Goal: Information Seeking & Learning: Check status

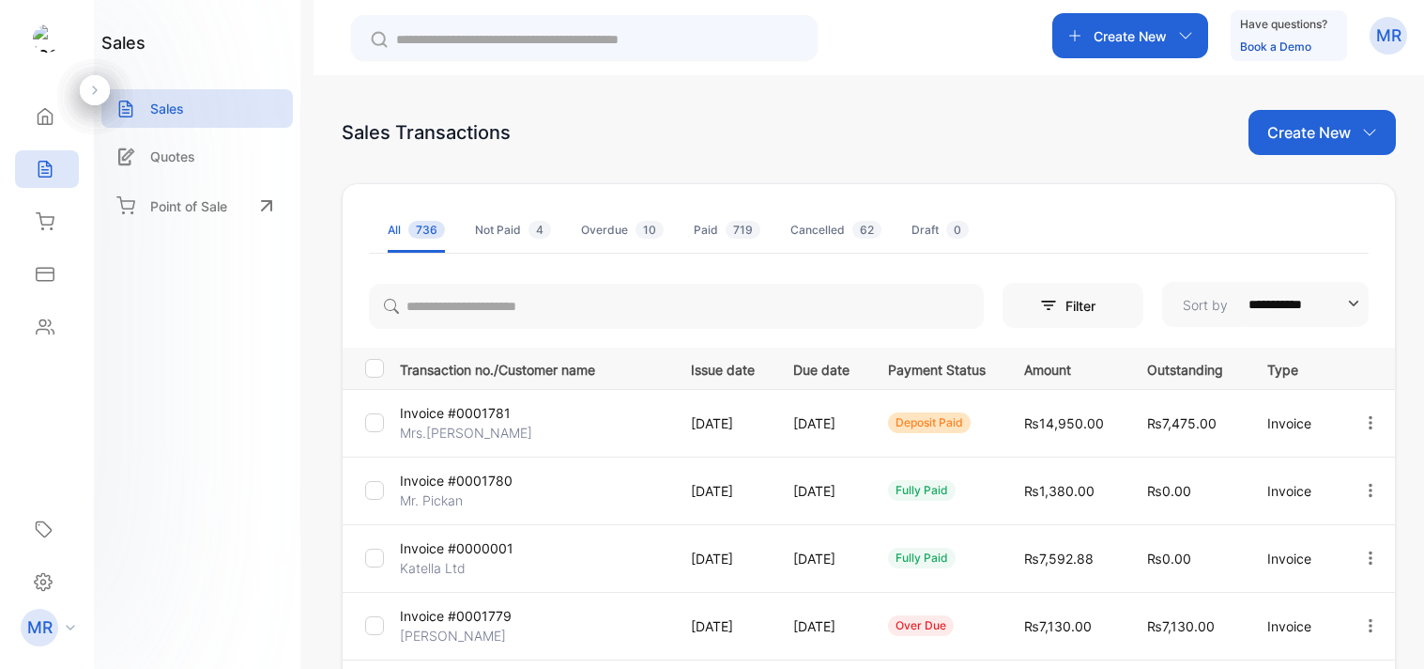
click at [38, 213] on icon at bounding box center [45, 221] width 19 height 19
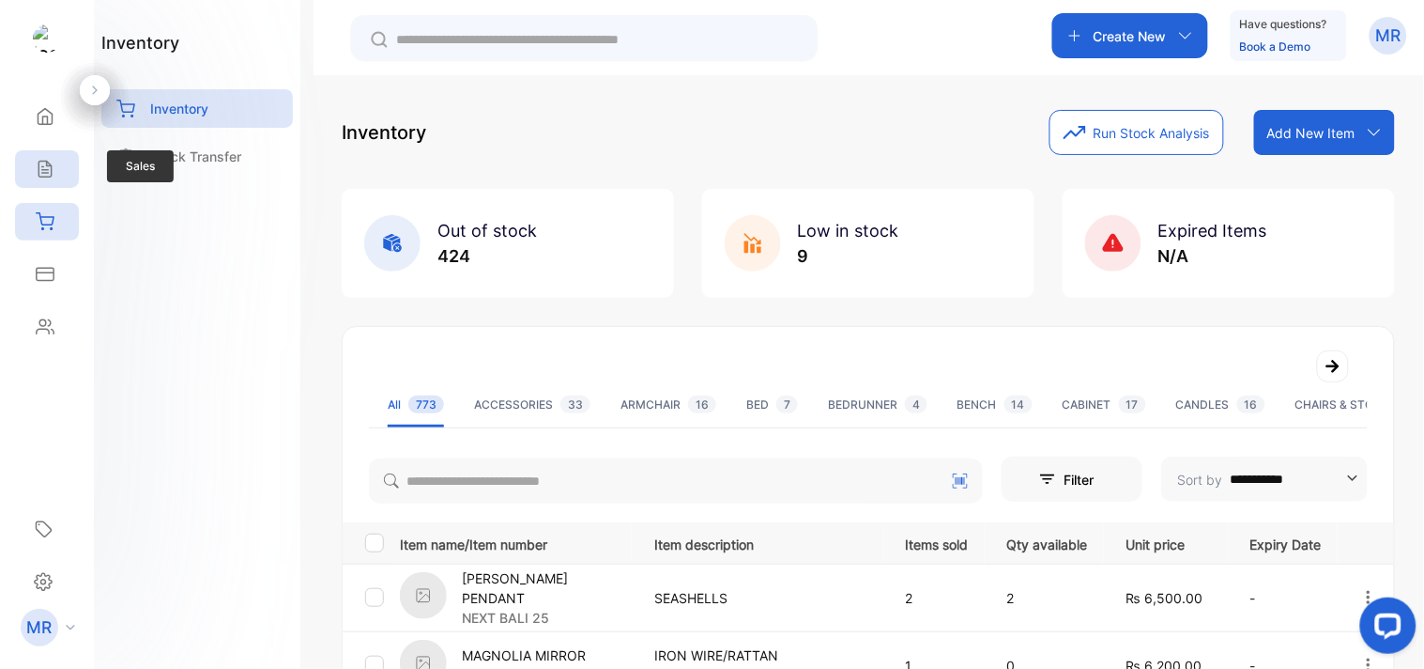
click at [45, 162] on icon at bounding box center [44, 170] width 12 height 16
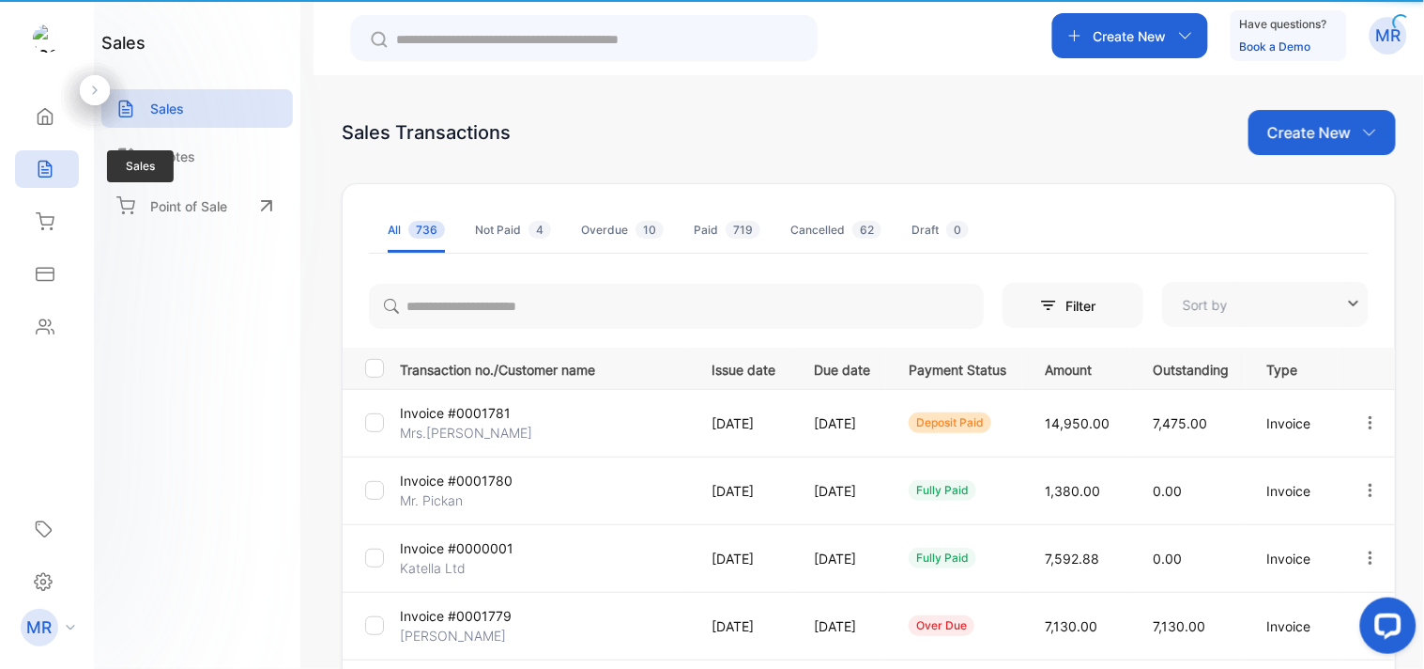
type input "**********"
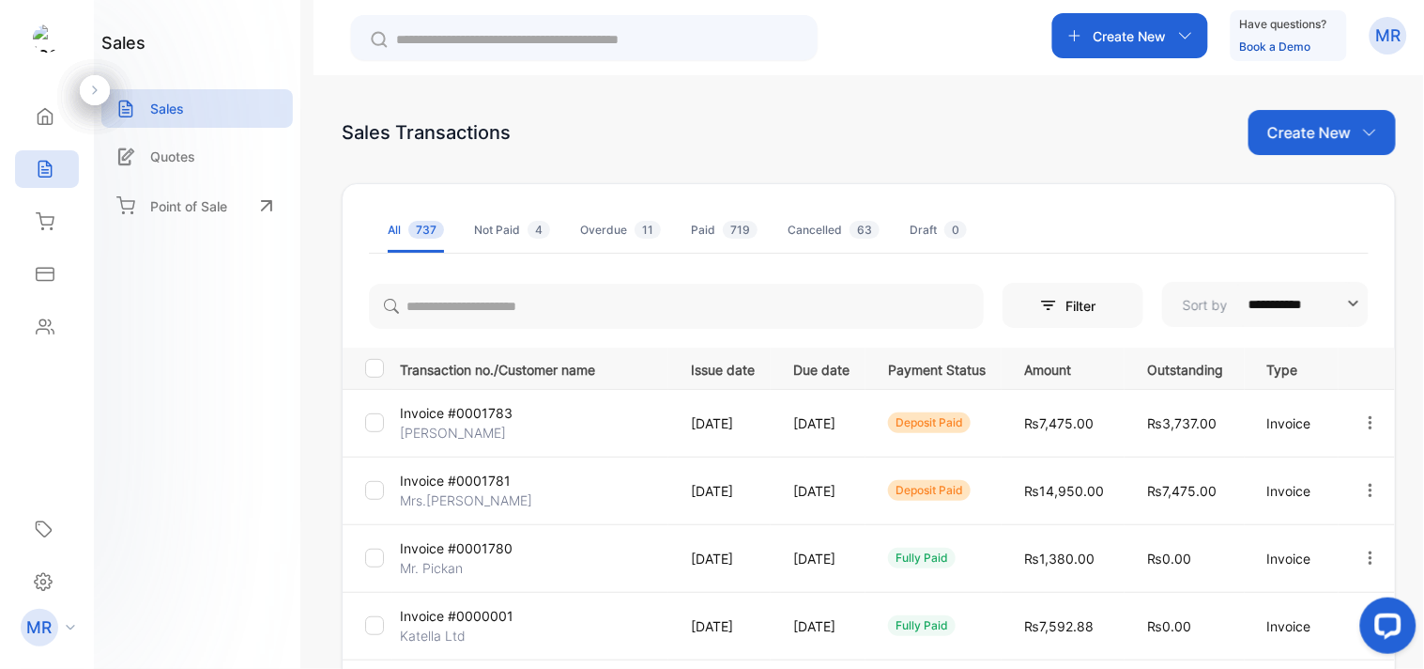
click at [1363, 416] on icon "button" at bounding box center [1371, 422] width 17 height 17
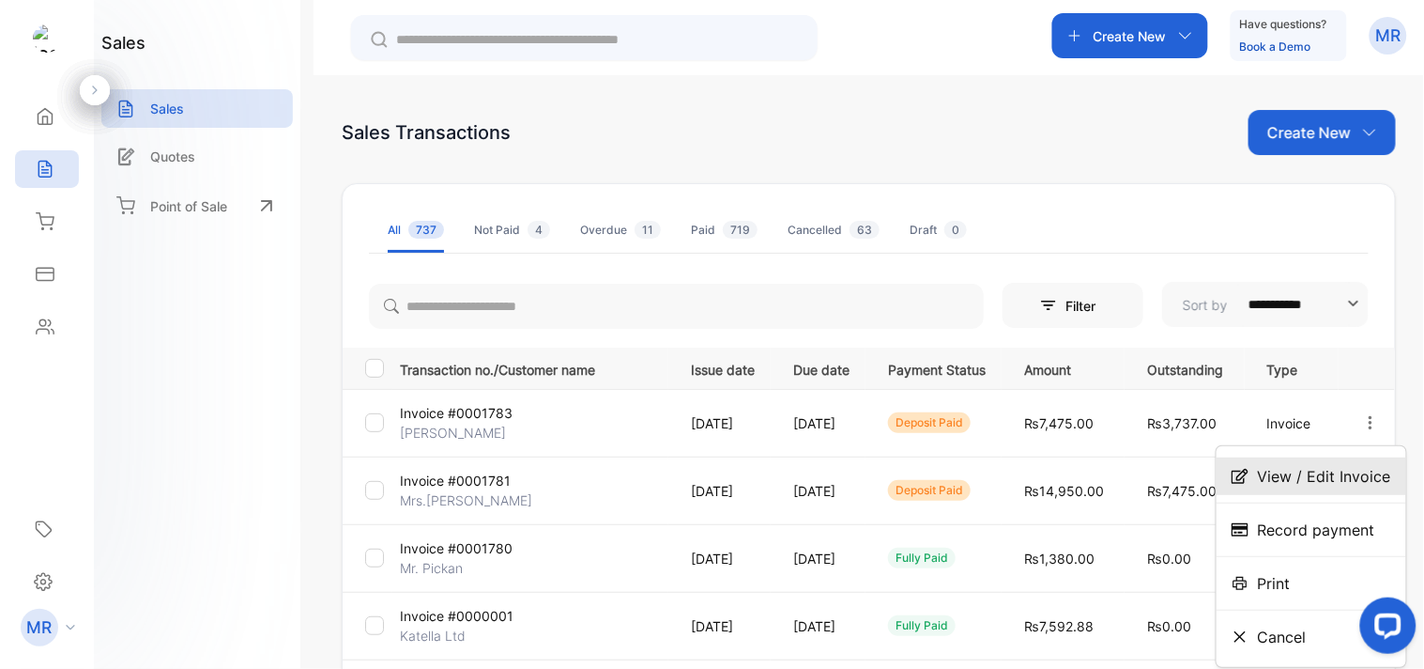
click at [1340, 484] on span "View / Edit Invoice" at bounding box center [1324, 476] width 133 height 23
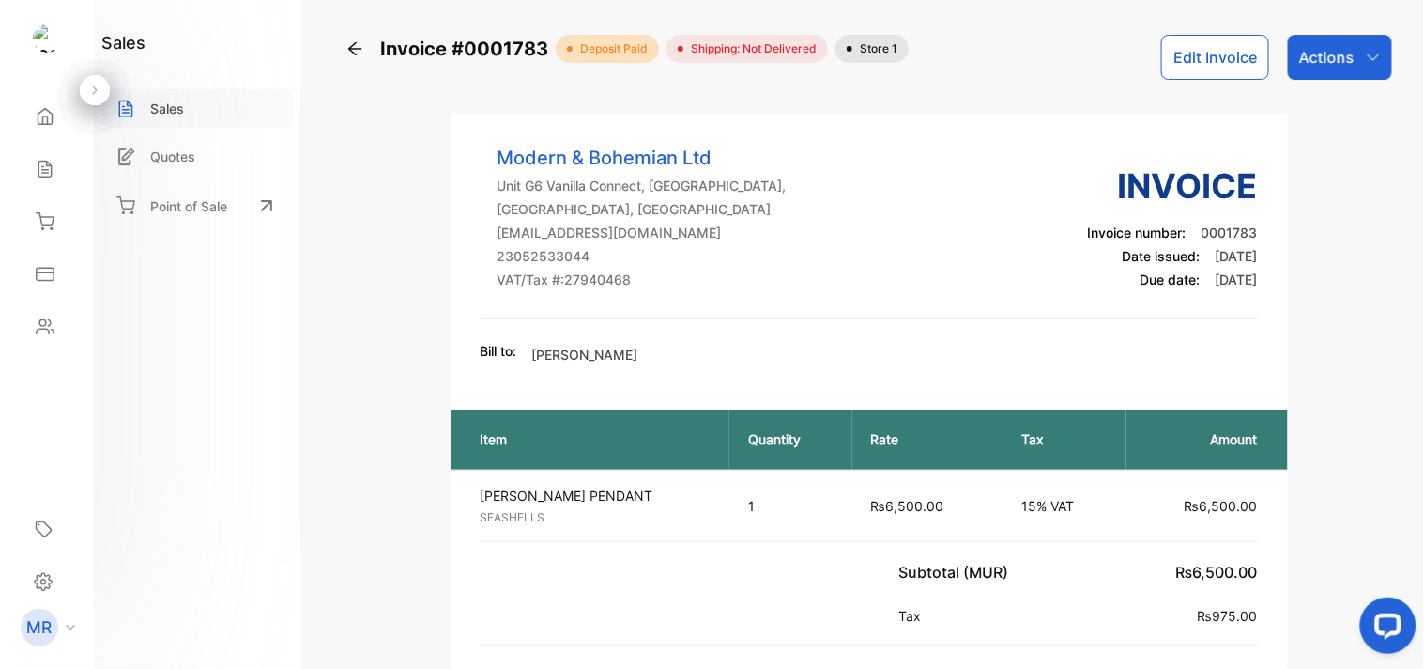
click at [177, 114] on p "Sales" at bounding box center [167, 109] width 34 height 20
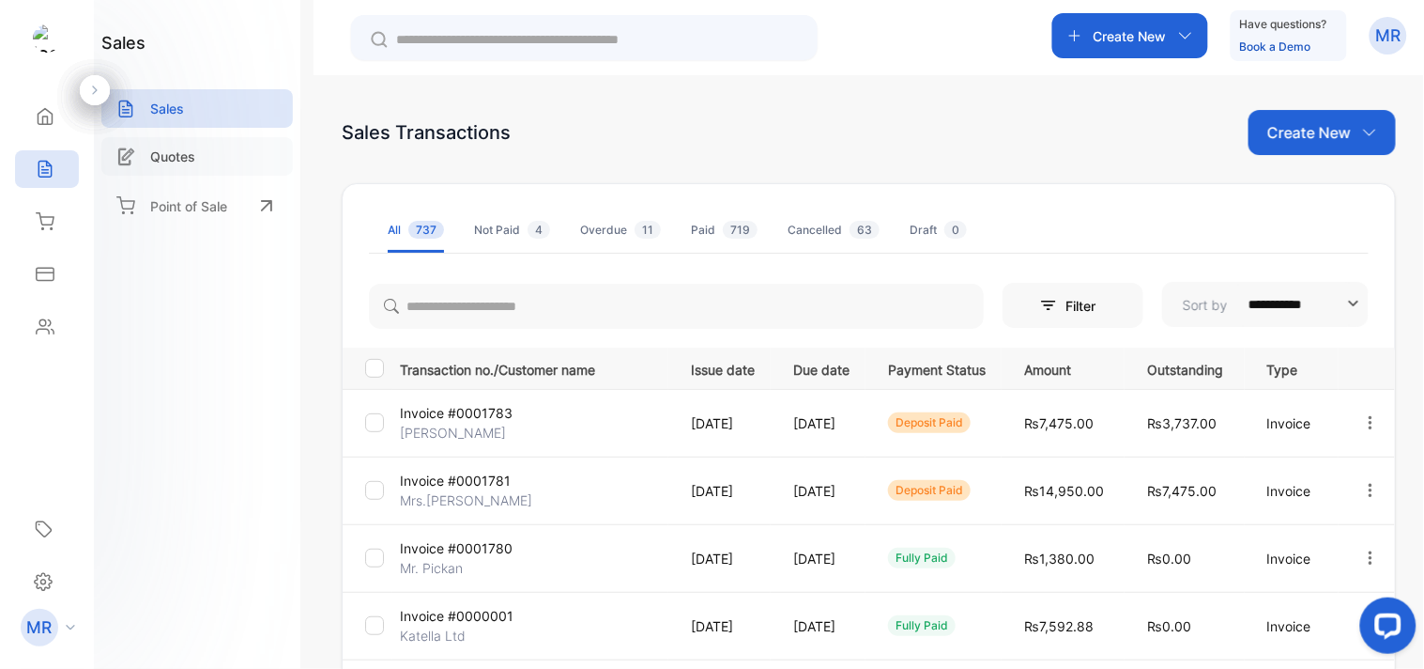
click at [202, 151] on div "Quotes" at bounding box center [197, 156] width 192 height 38
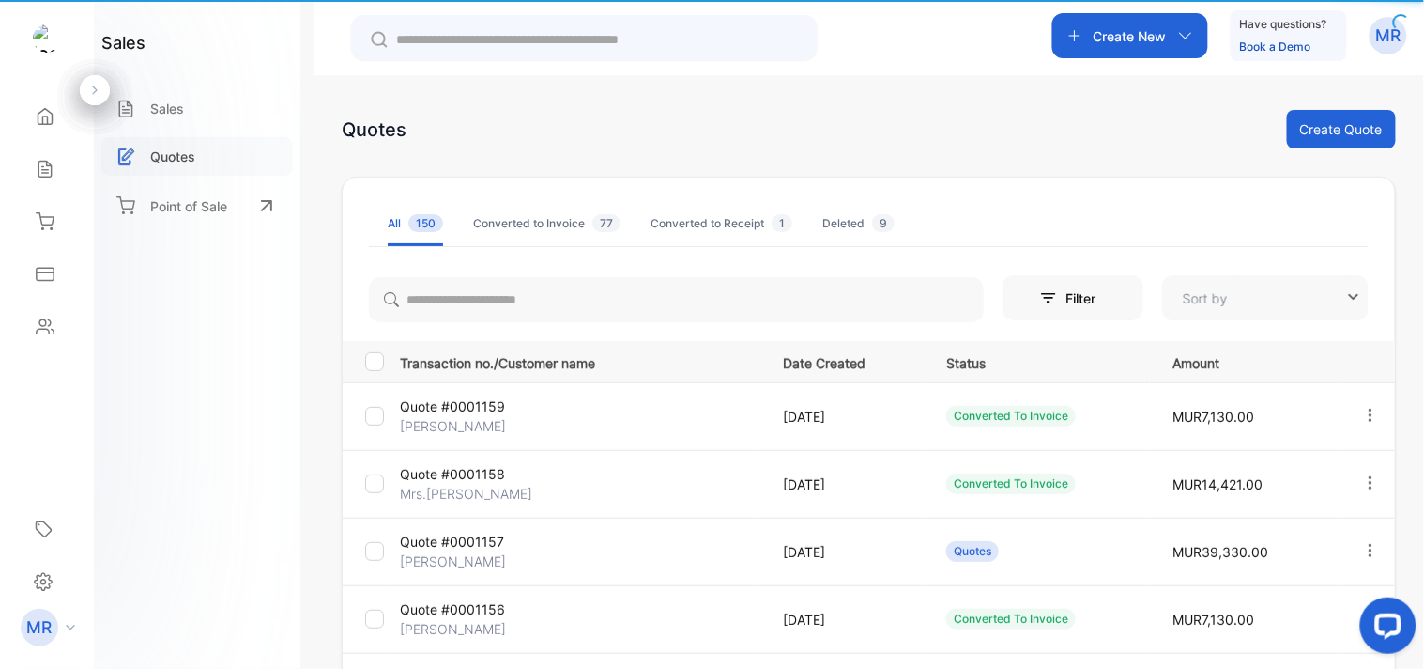
type input "**********"
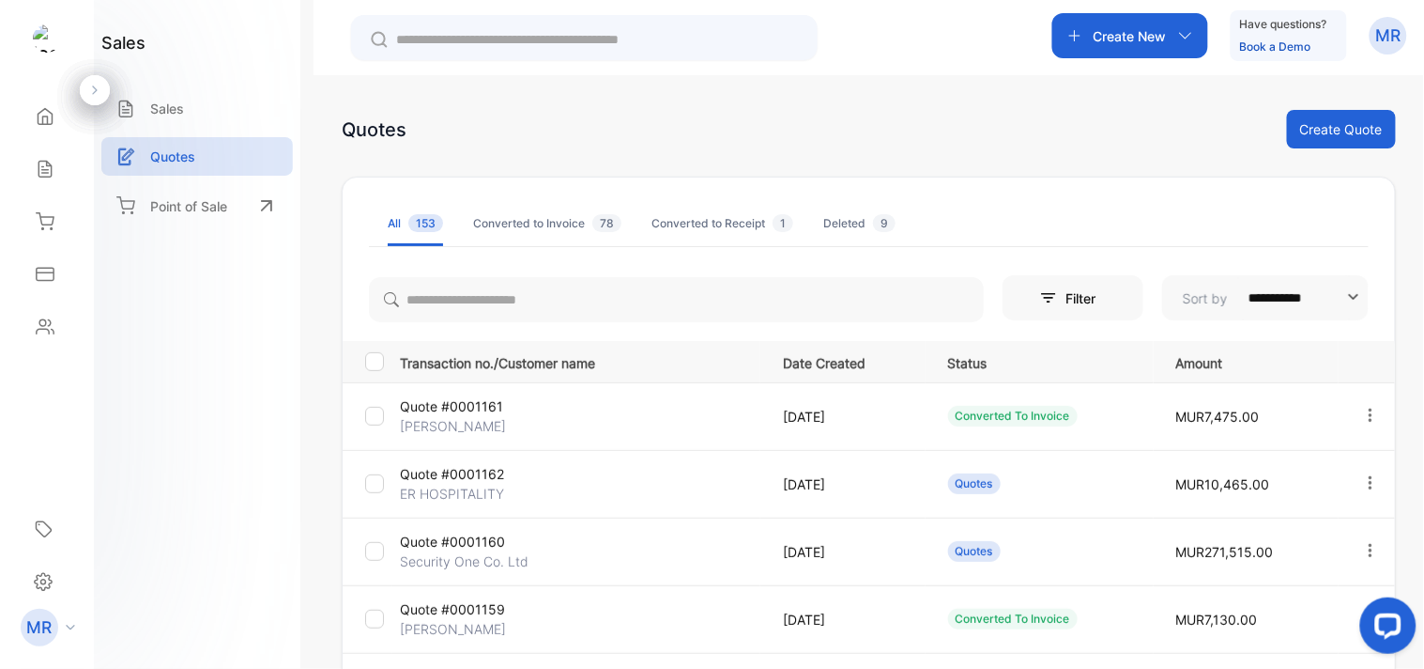
scroll to position [142, 0]
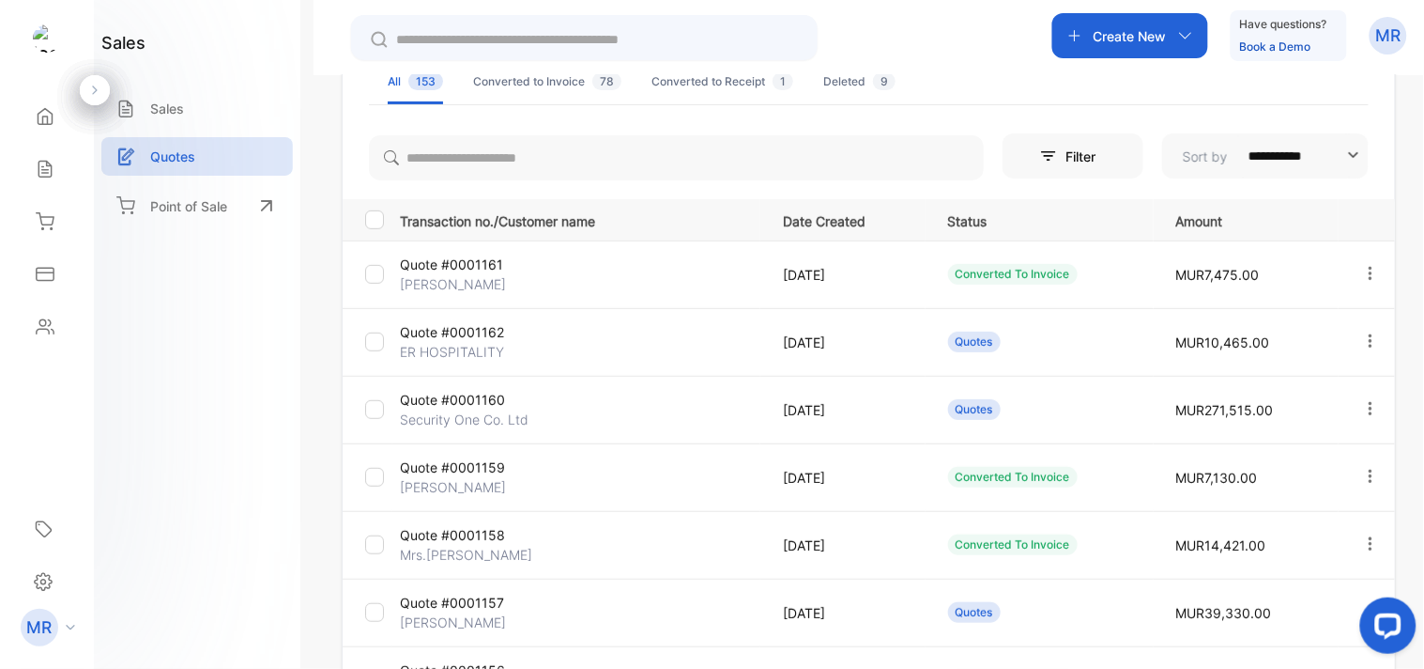
click at [1363, 335] on icon "button" at bounding box center [1371, 340] width 17 height 17
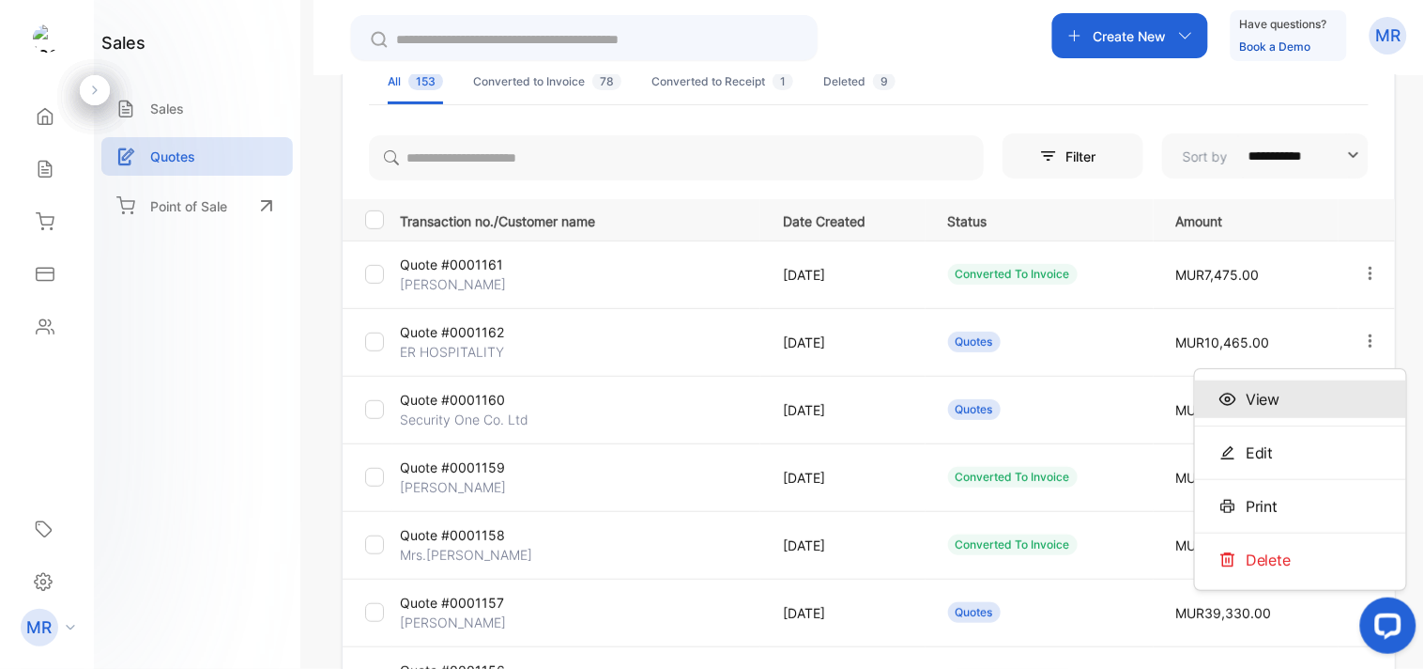
click at [1312, 390] on div "View" at bounding box center [1300, 399] width 211 height 38
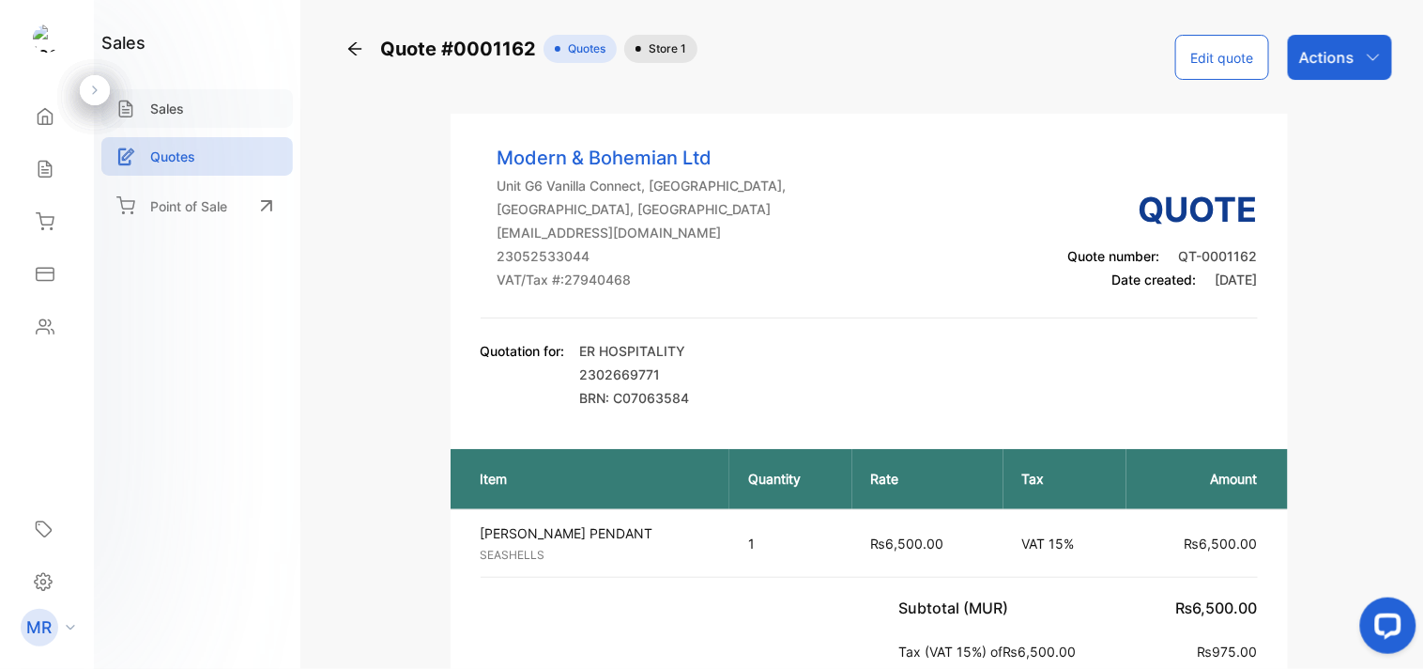
click at [185, 100] on div "Sales" at bounding box center [197, 108] width 192 height 38
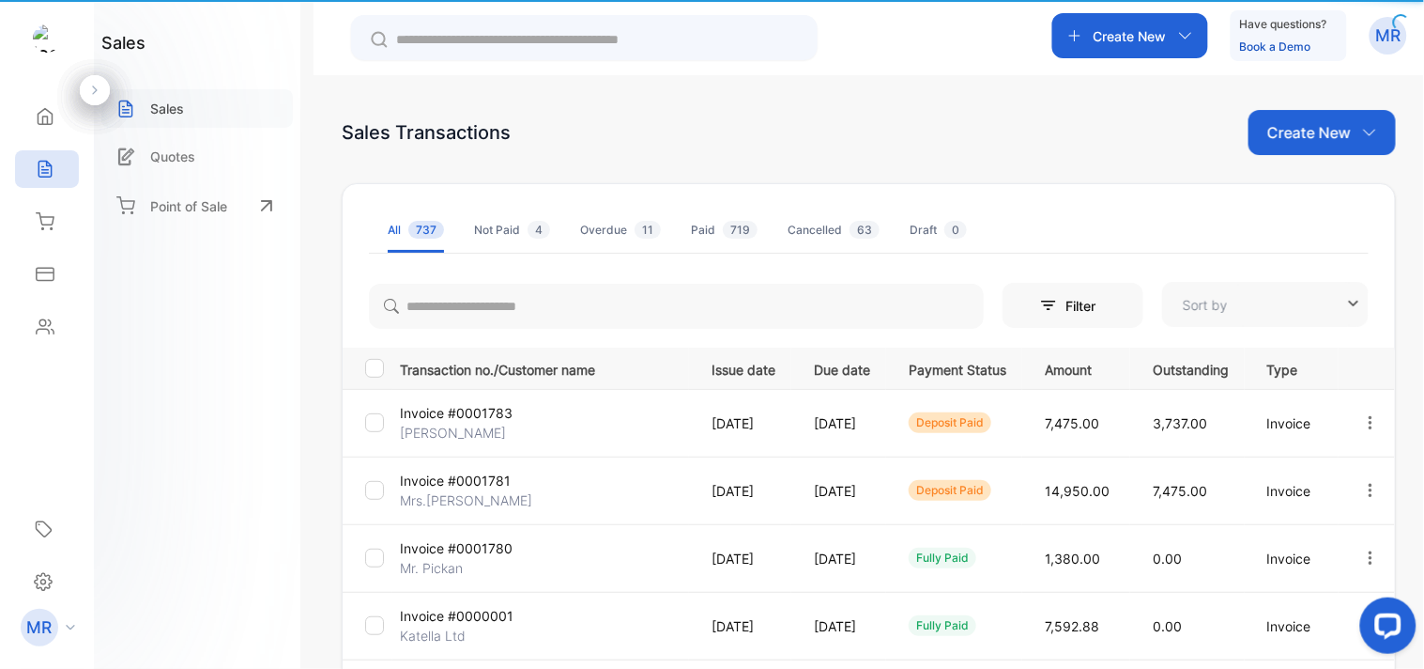
type input "**********"
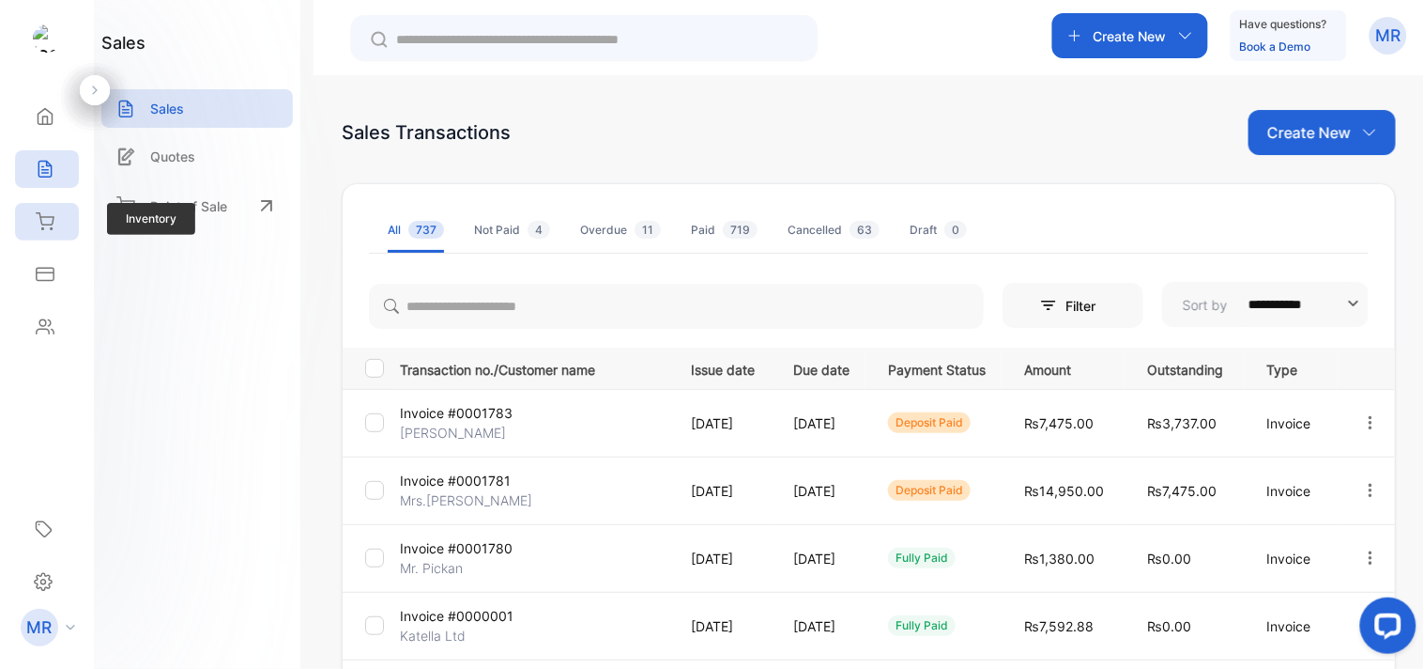
click at [51, 223] on icon at bounding box center [45, 221] width 19 height 19
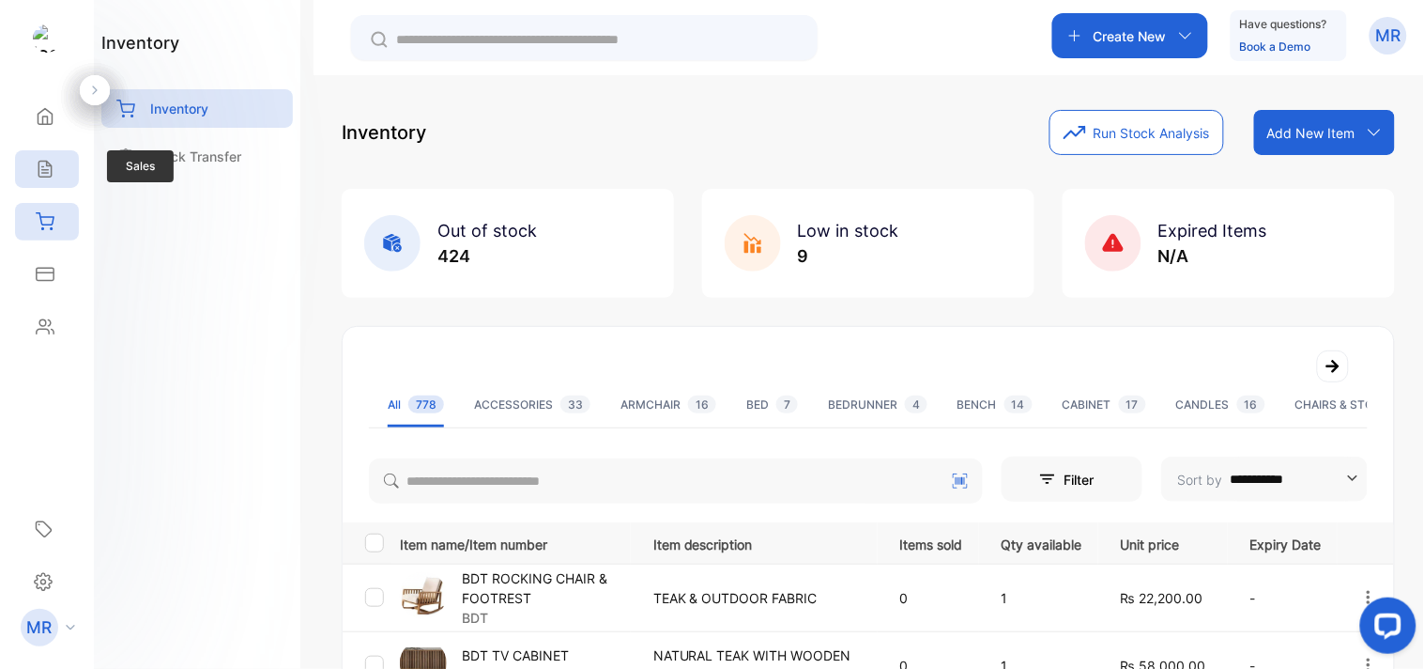
click at [44, 166] on icon at bounding box center [45, 169] width 19 height 19
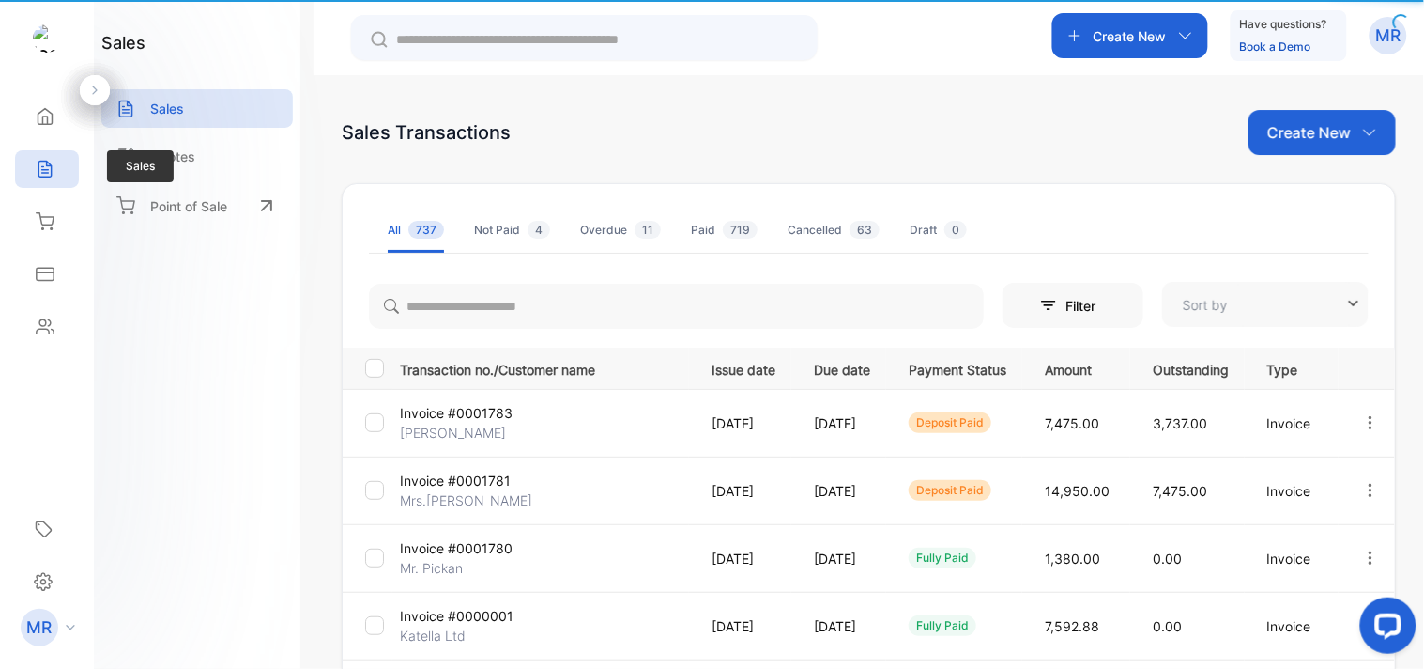
type input "**********"
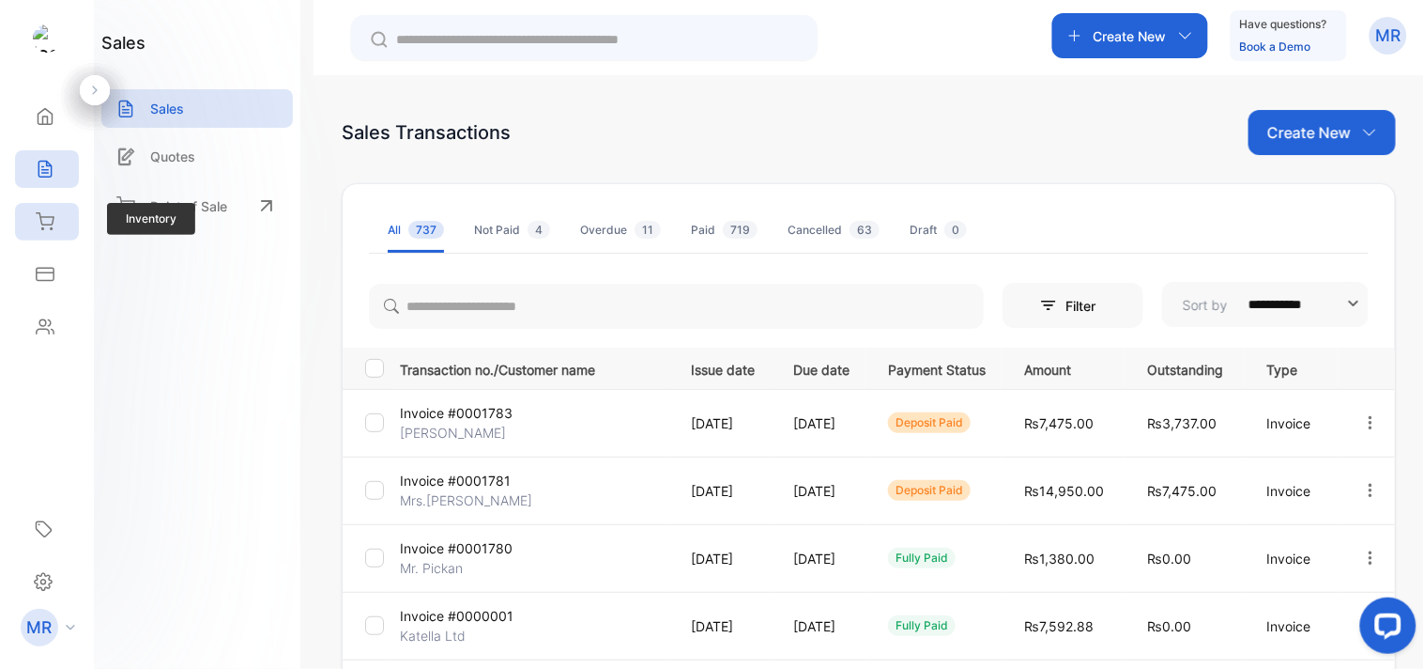
click at [48, 228] on icon at bounding box center [45, 221] width 19 height 19
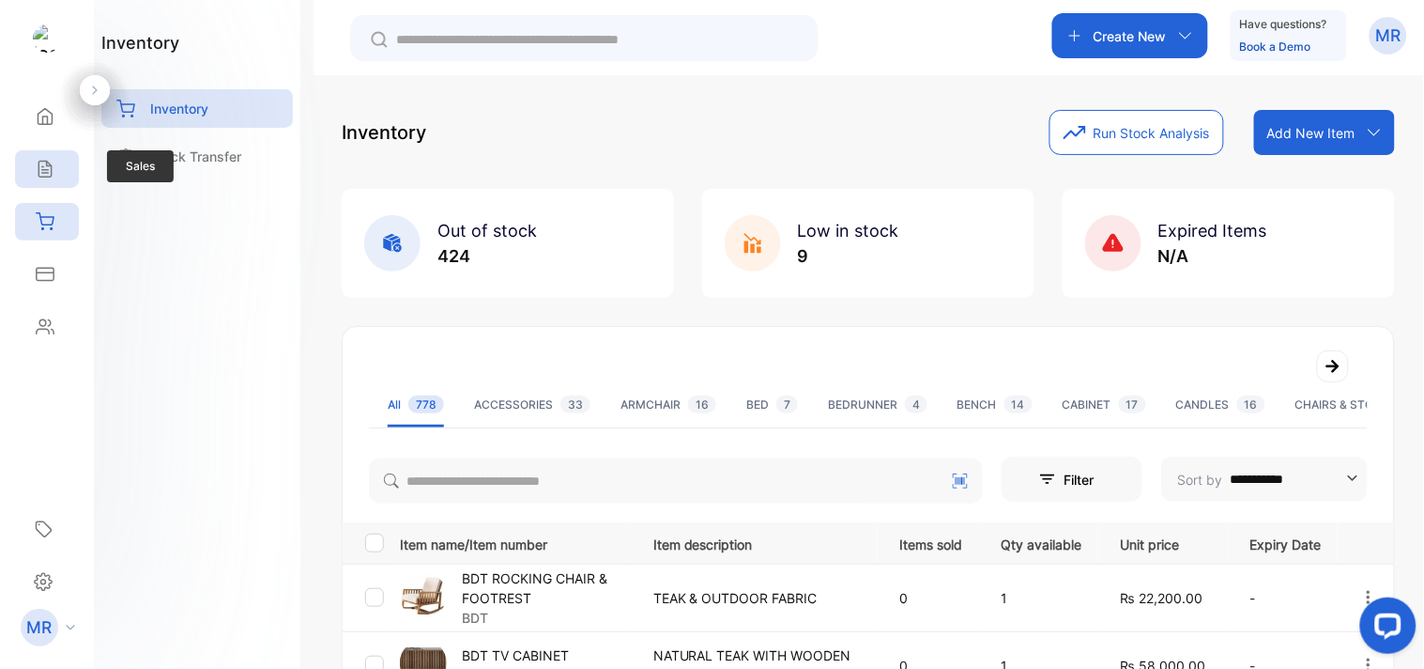
click at [45, 170] on icon at bounding box center [44, 170] width 12 height 16
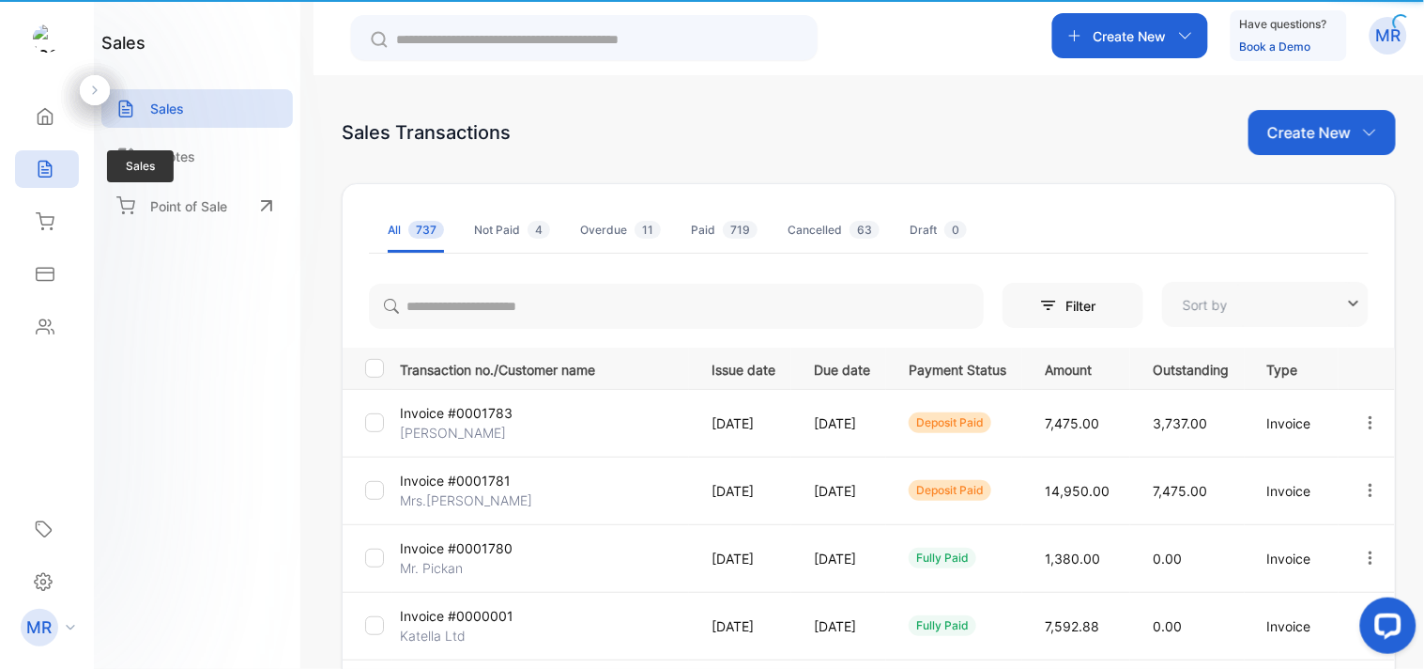
type input "**********"
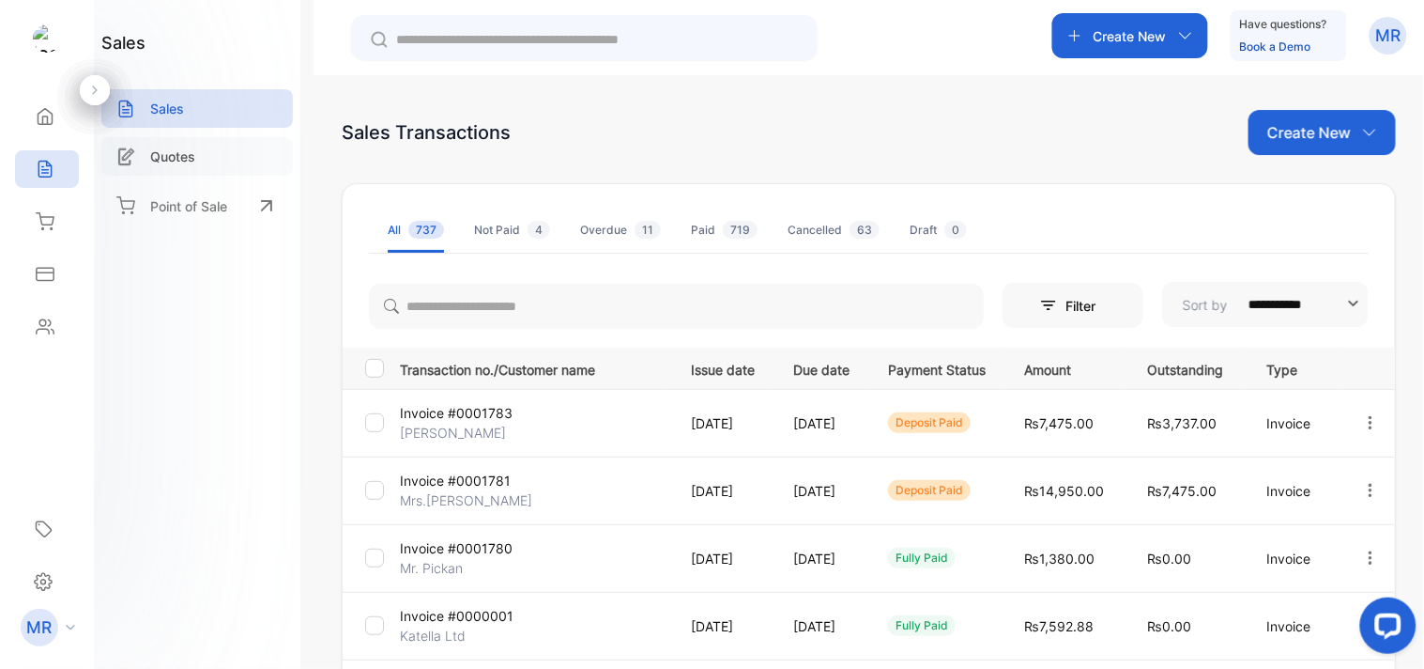
click at [184, 148] on p "Quotes" at bounding box center [172, 156] width 45 height 20
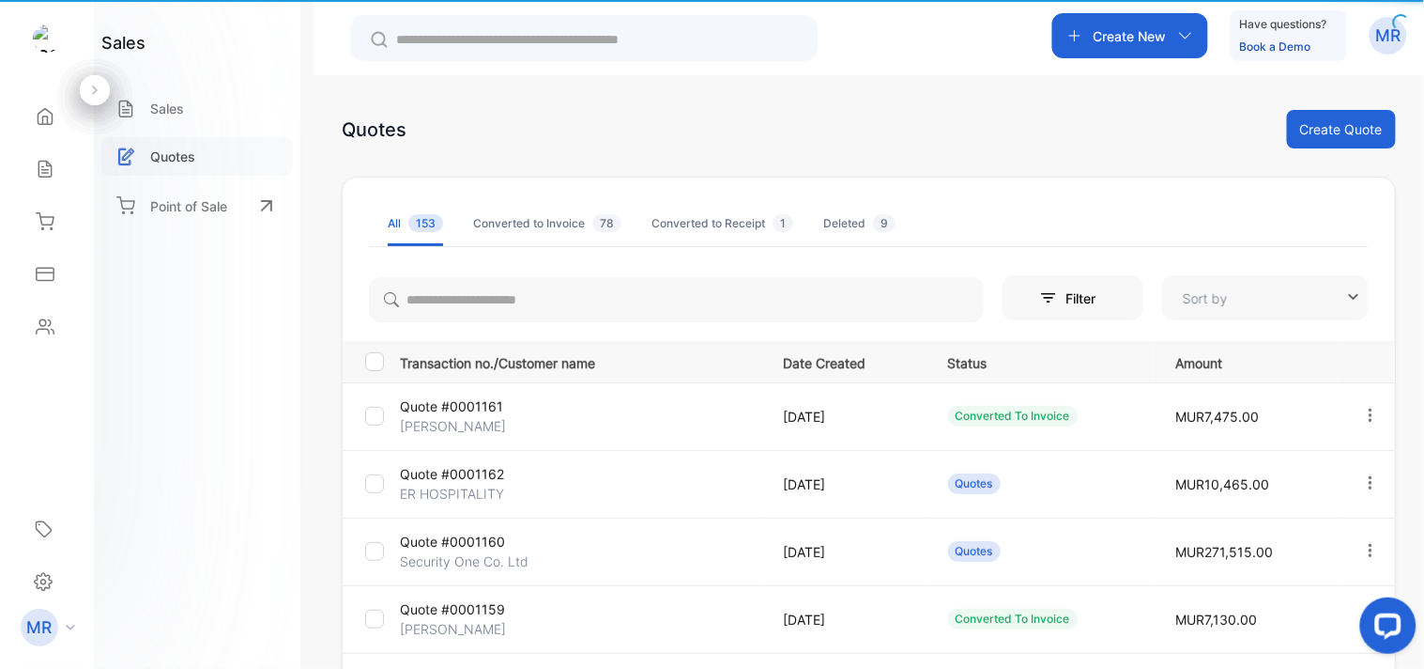
type input "**********"
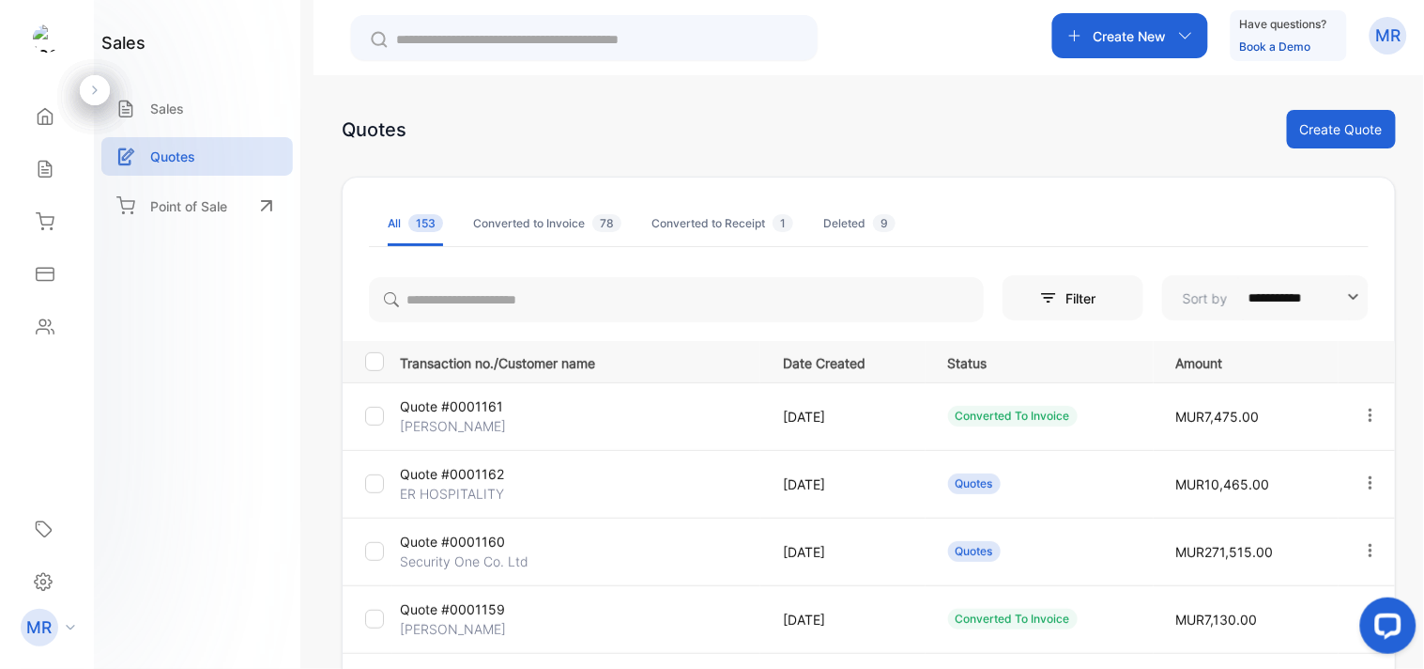
scroll to position [144, 0]
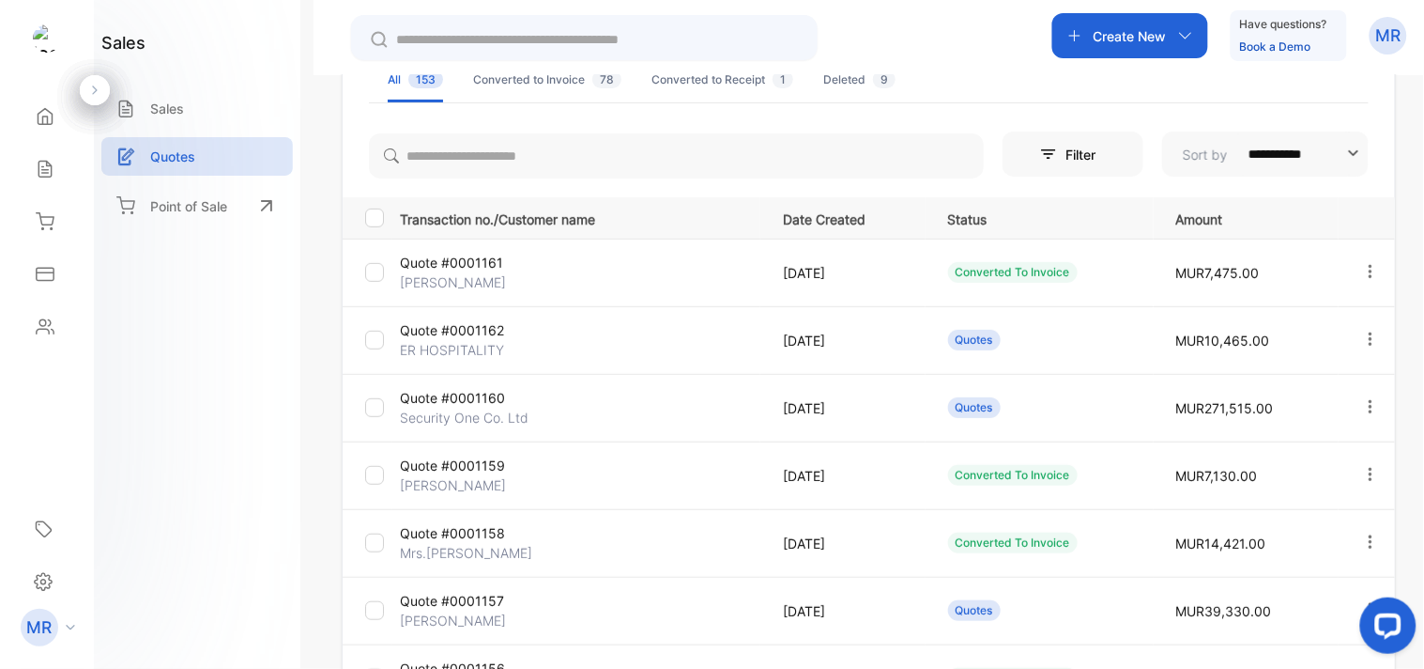
click at [1363, 341] on icon "button" at bounding box center [1371, 339] width 17 height 17
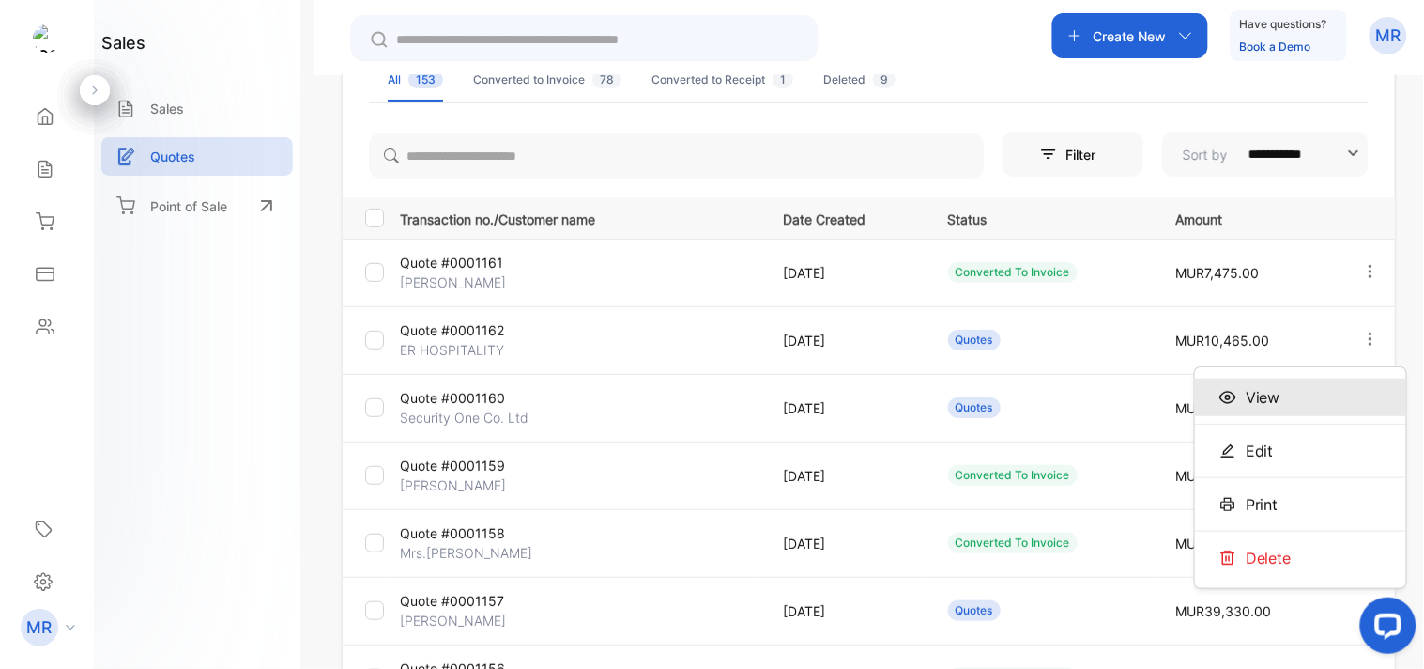
click at [1316, 407] on div "View" at bounding box center [1300, 397] width 211 height 38
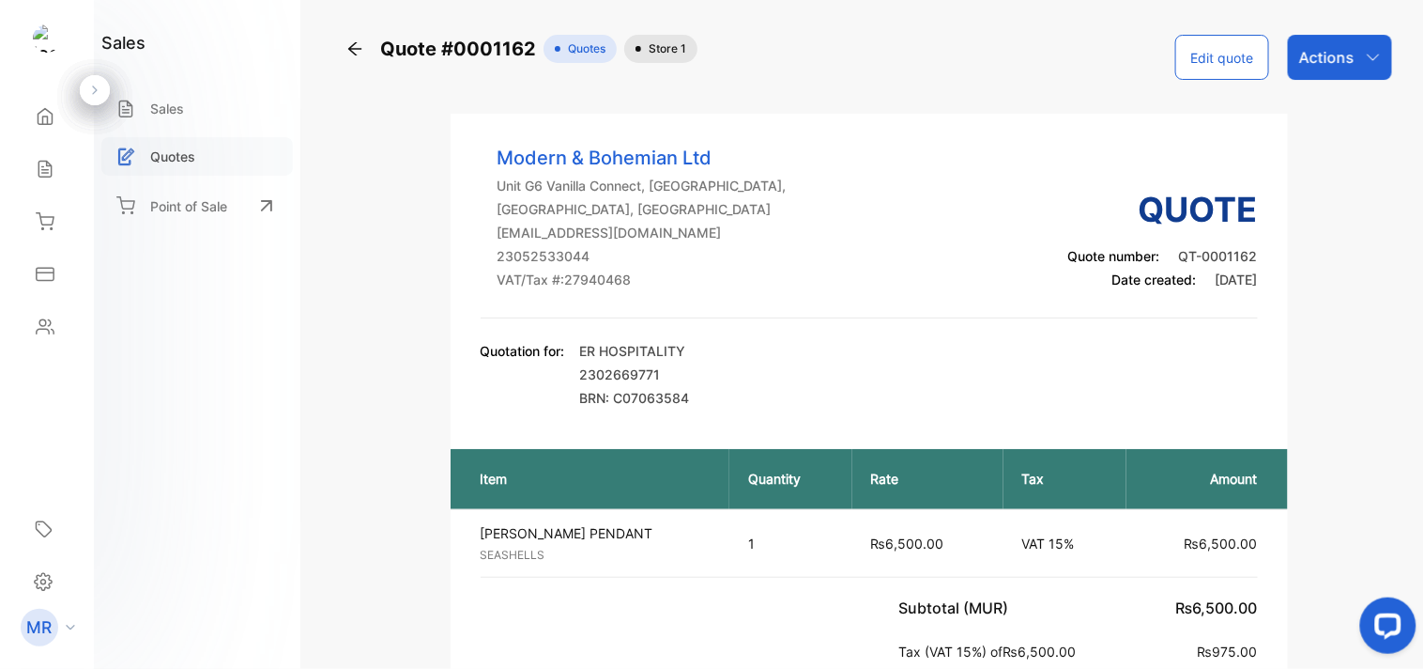
click at [183, 154] on p "Quotes" at bounding box center [172, 156] width 45 height 20
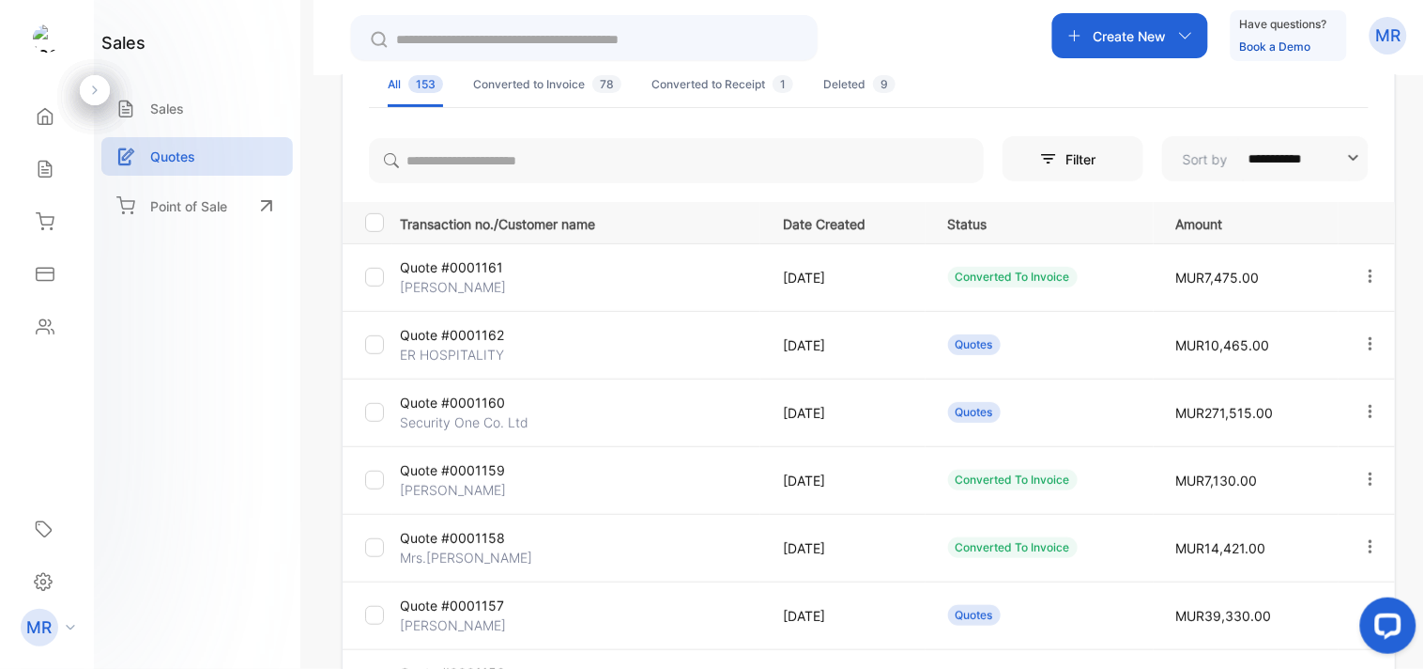
scroll to position [144, 0]
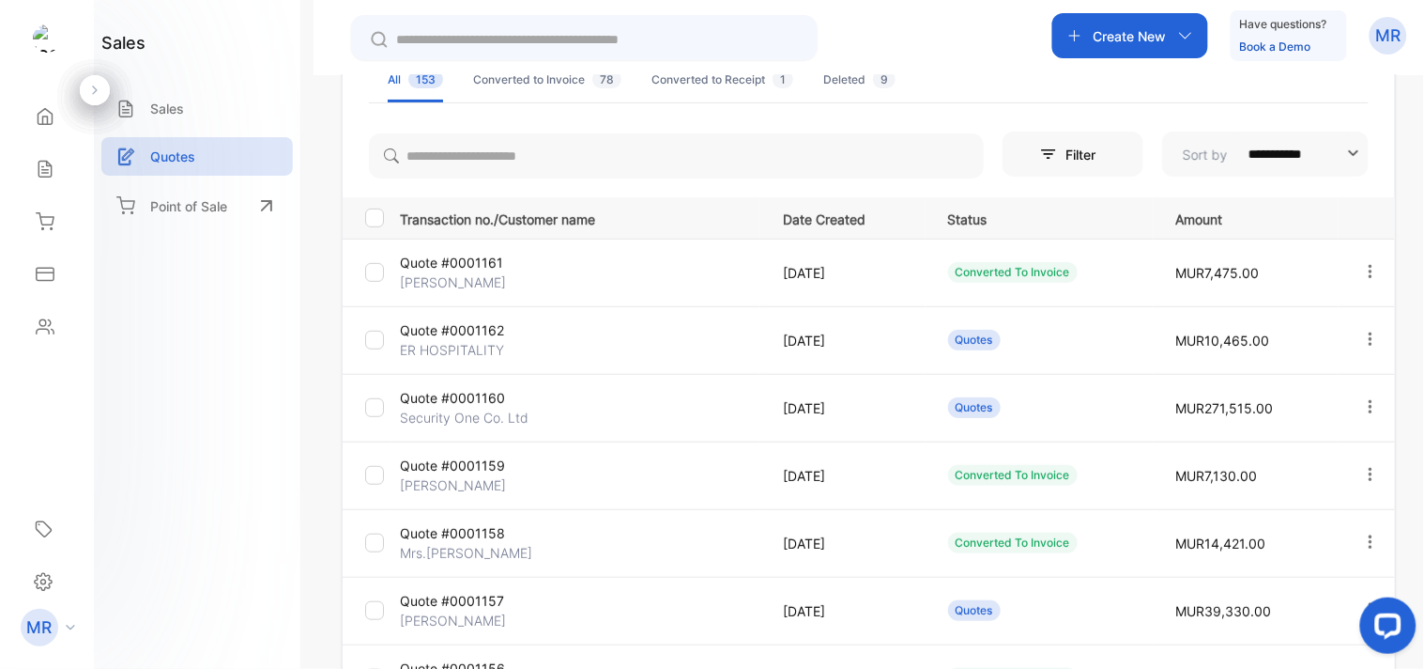
click at [1368, 406] on icon "button" at bounding box center [1371, 406] width 17 height 17
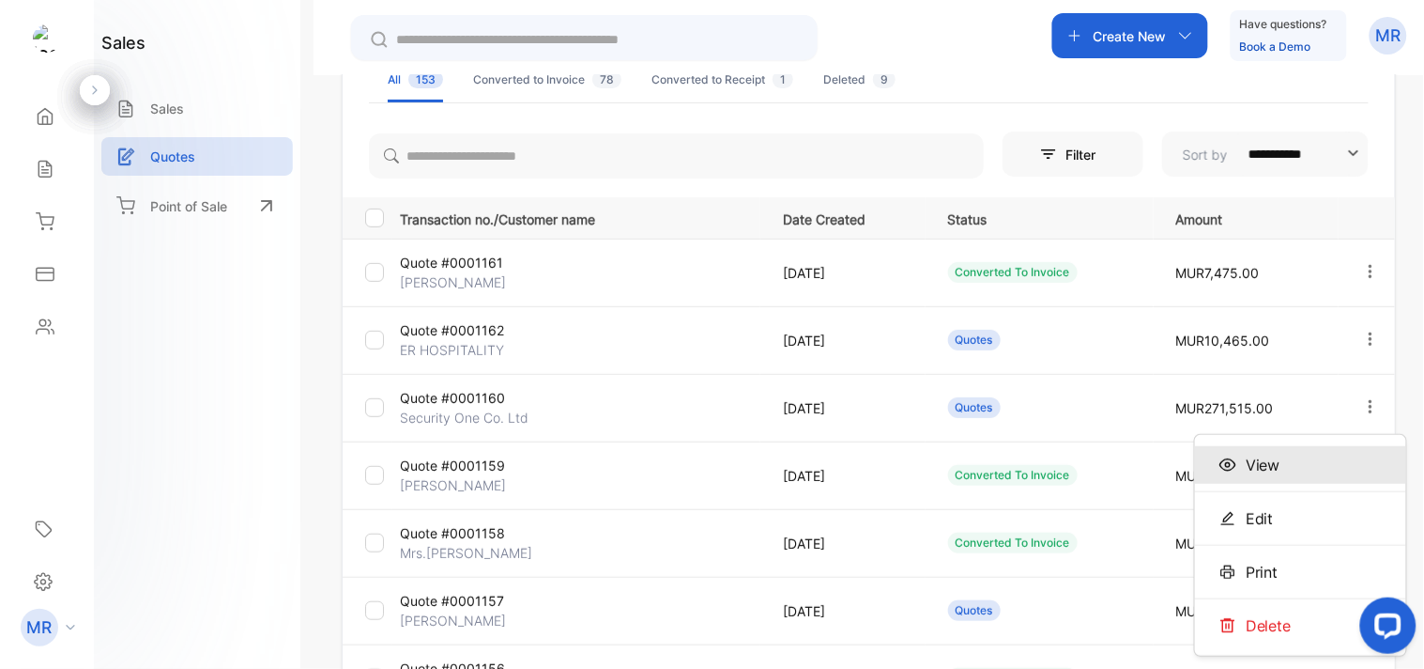
click at [1318, 460] on div "View" at bounding box center [1300, 465] width 211 height 38
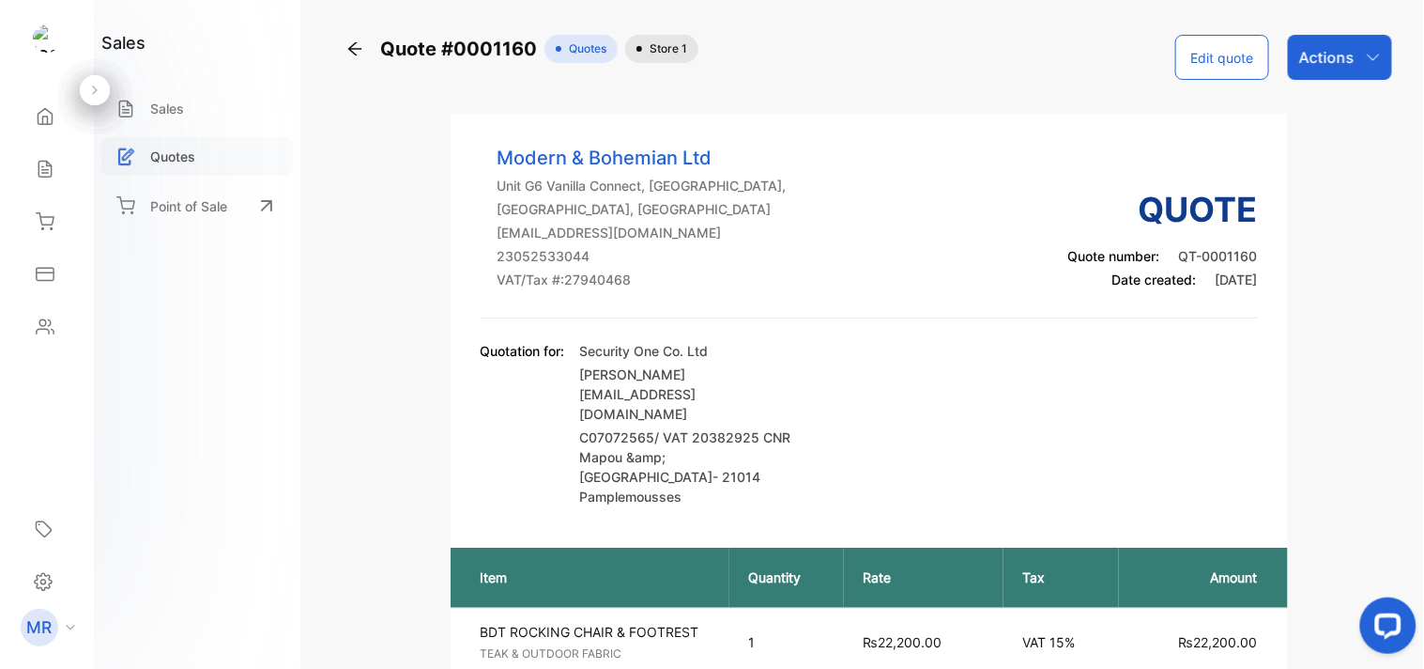
click at [201, 150] on div "Quotes" at bounding box center [197, 156] width 192 height 38
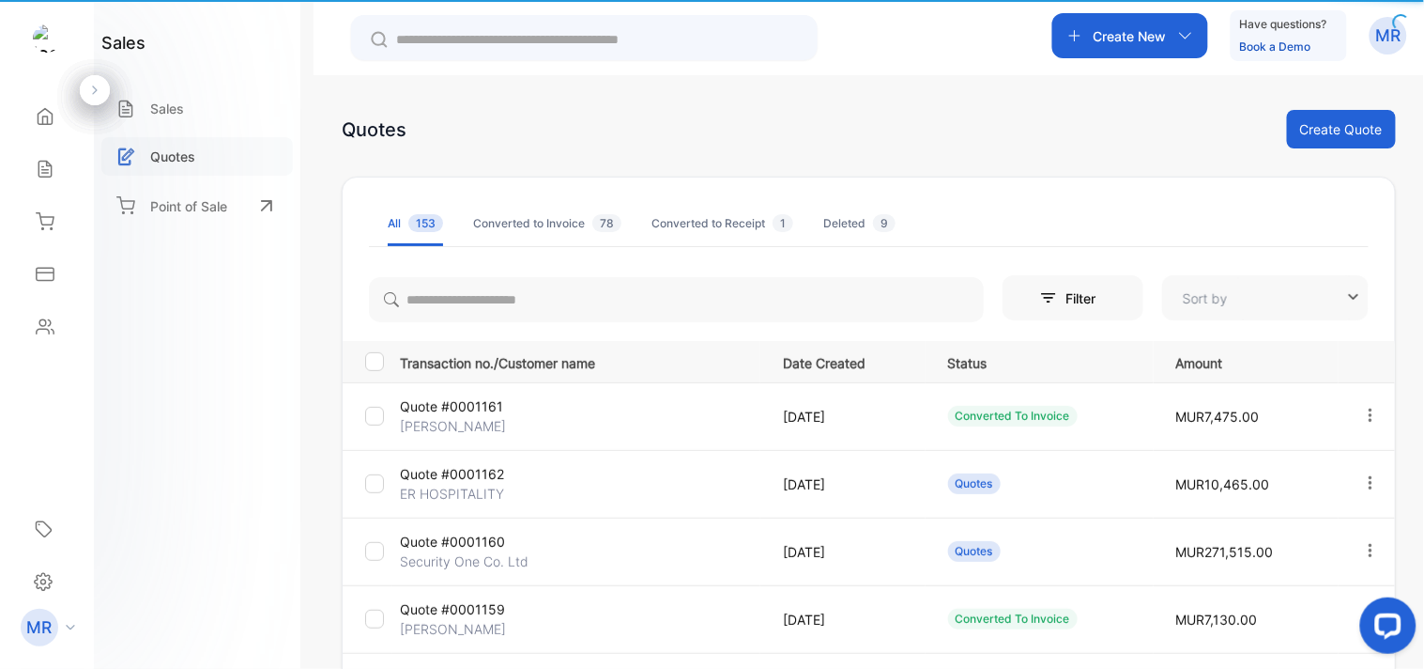
type input "**********"
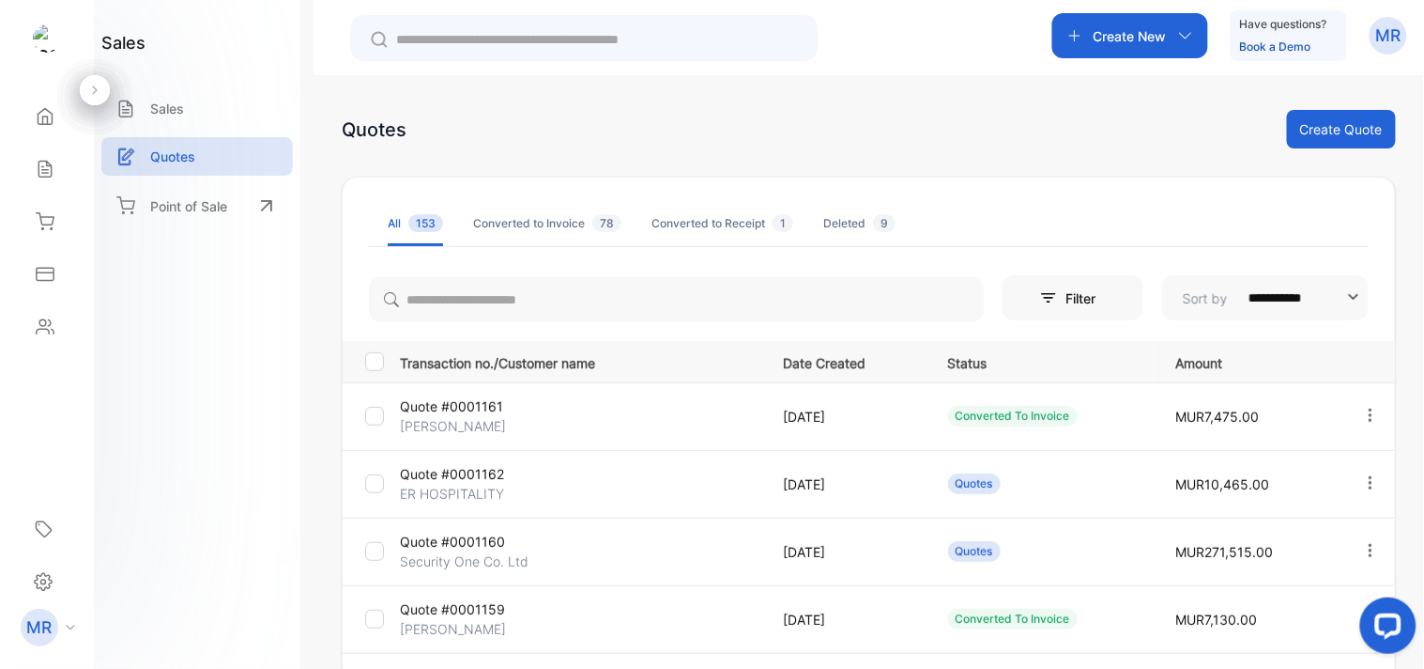
click at [1363, 414] on icon "button" at bounding box center [1371, 415] width 17 height 17
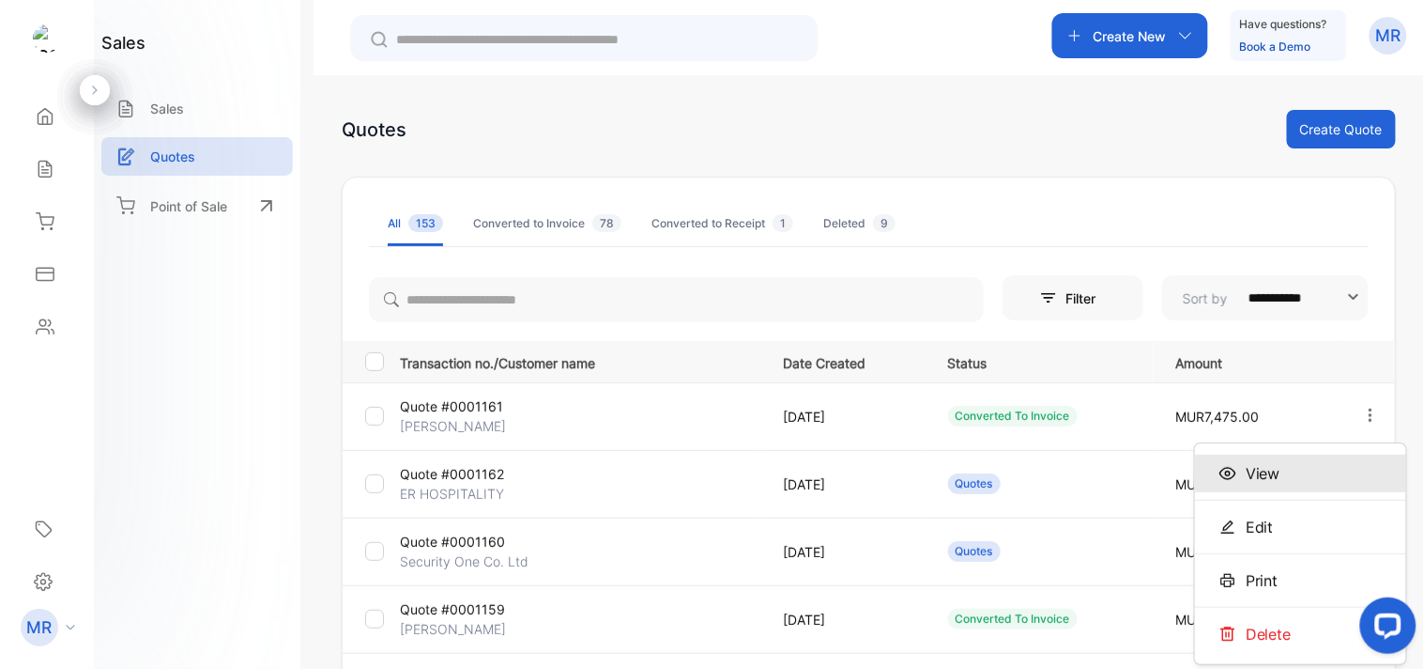
click at [1280, 483] on div "View" at bounding box center [1300, 473] width 211 height 38
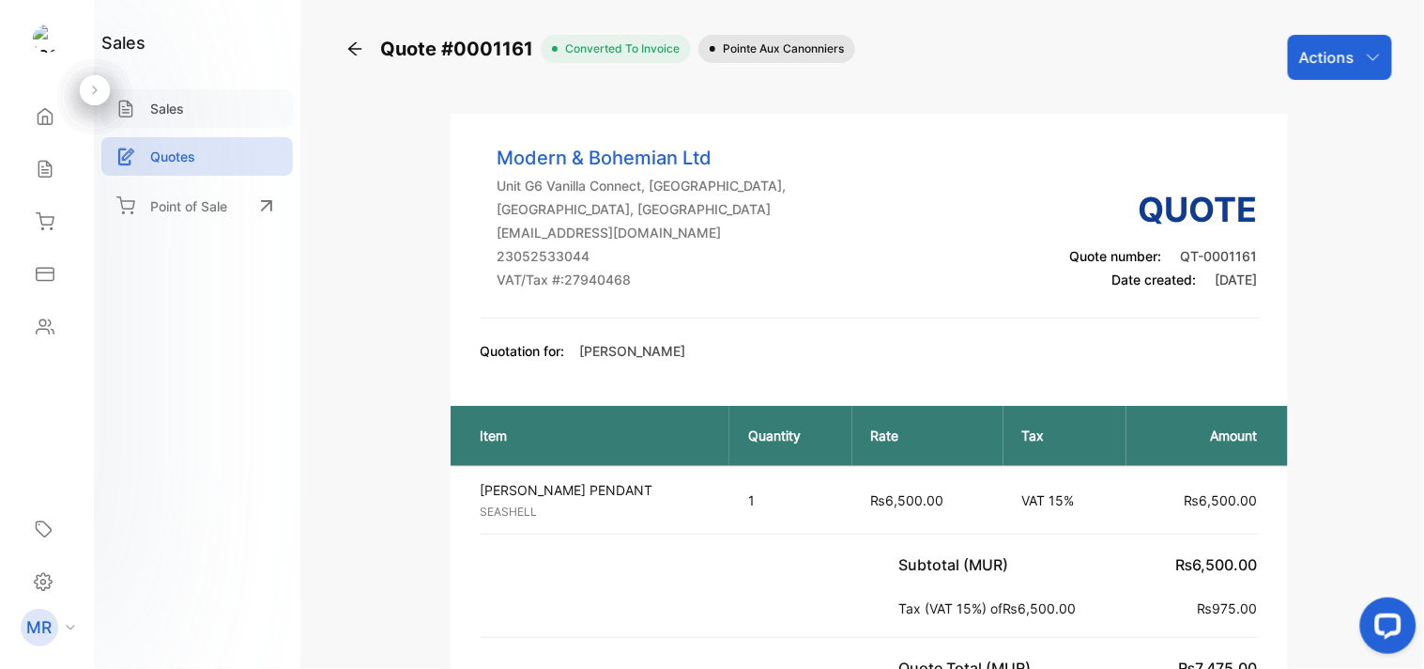
click at [180, 101] on p "Sales" at bounding box center [167, 109] width 34 height 20
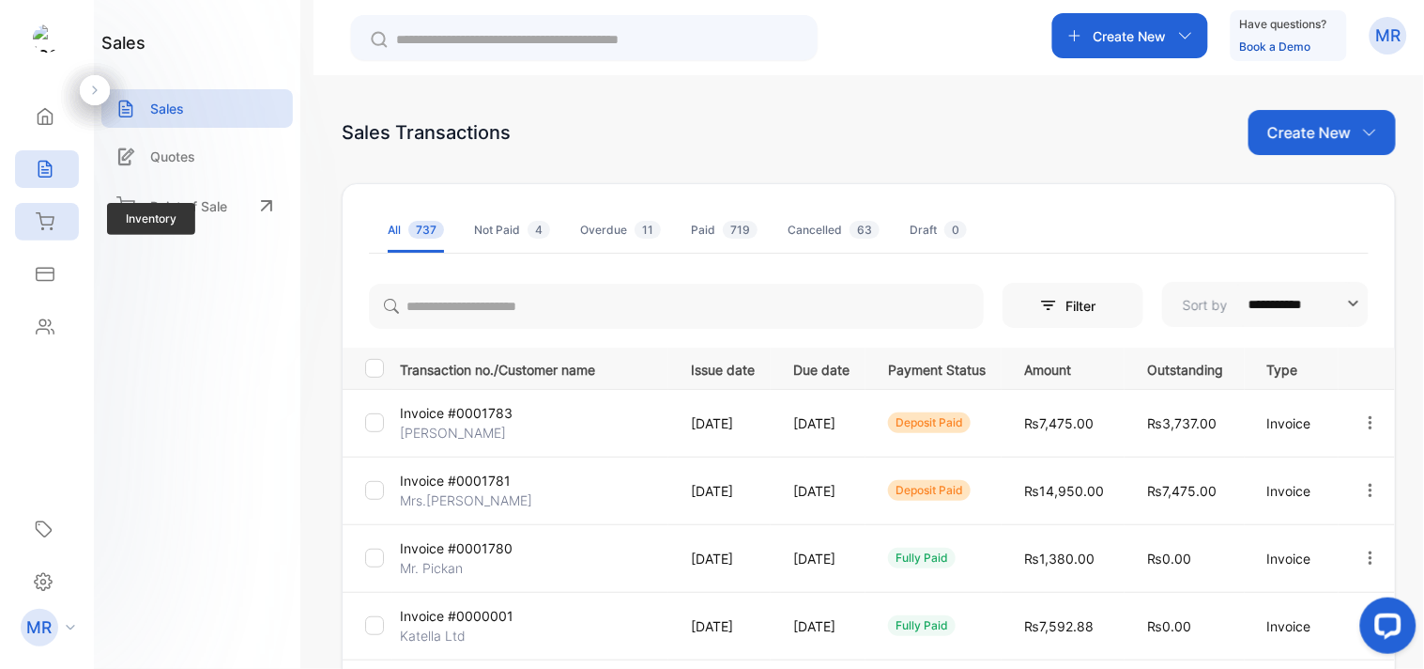
click at [50, 217] on icon at bounding box center [45, 221] width 17 height 16
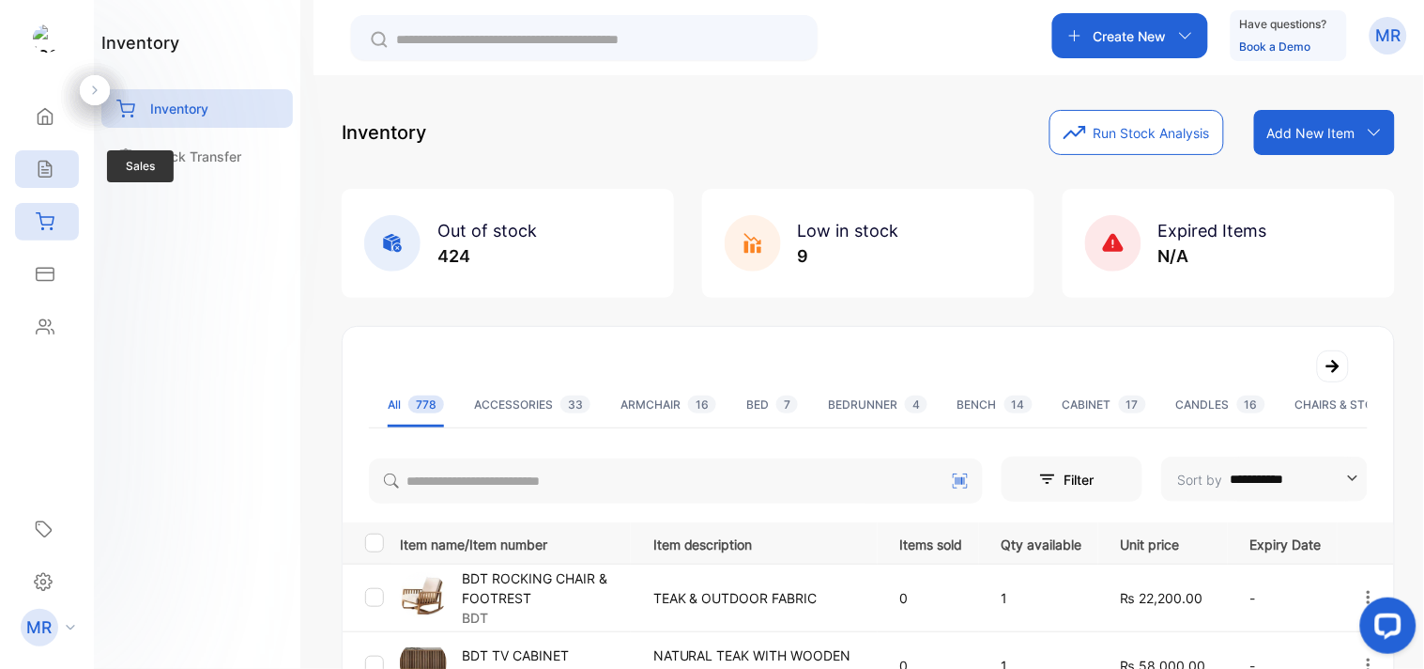
click at [49, 166] on icon at bounding box center [45, 169] width 19 height 19
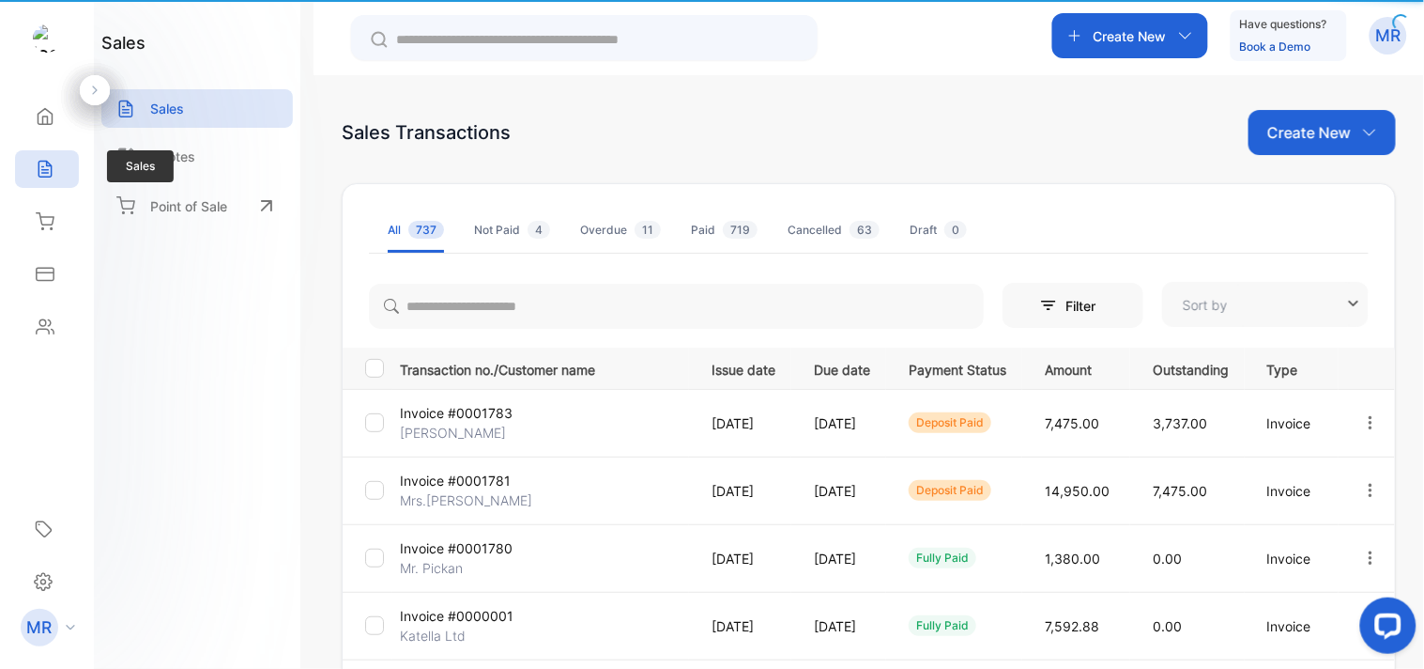
type input "**********"
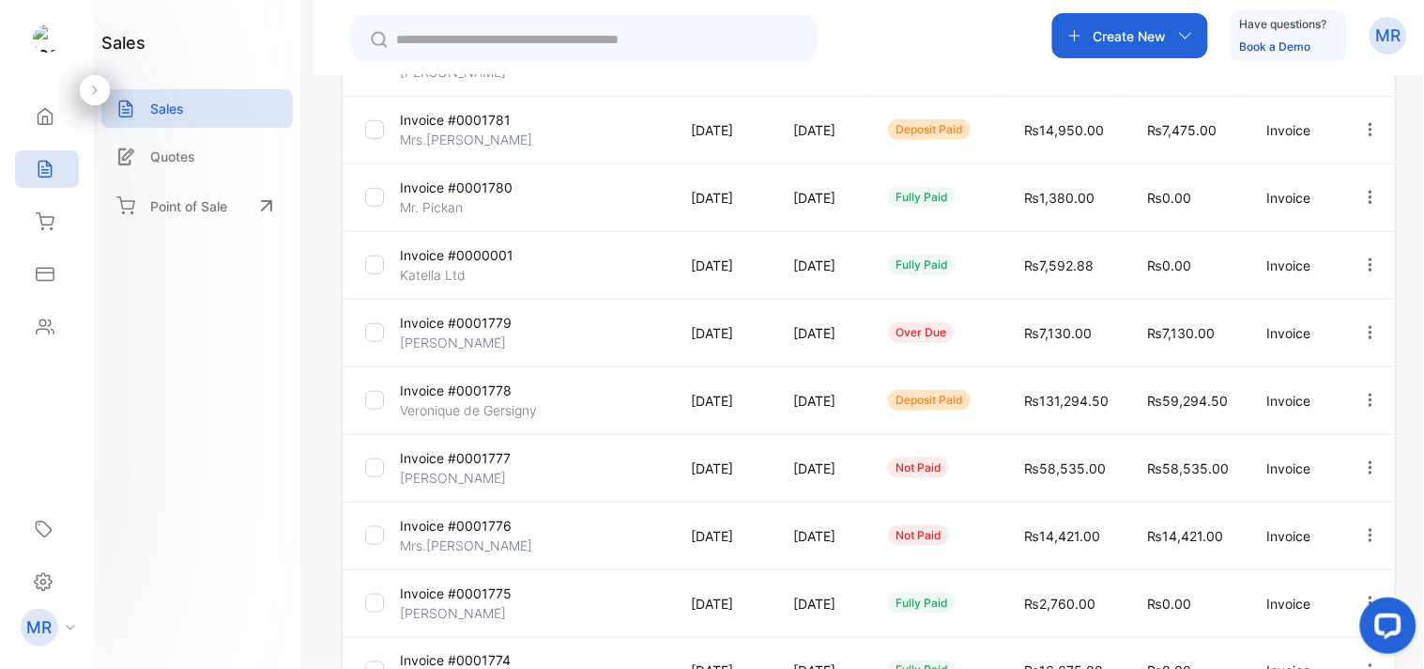
scroll to position [470, 0]
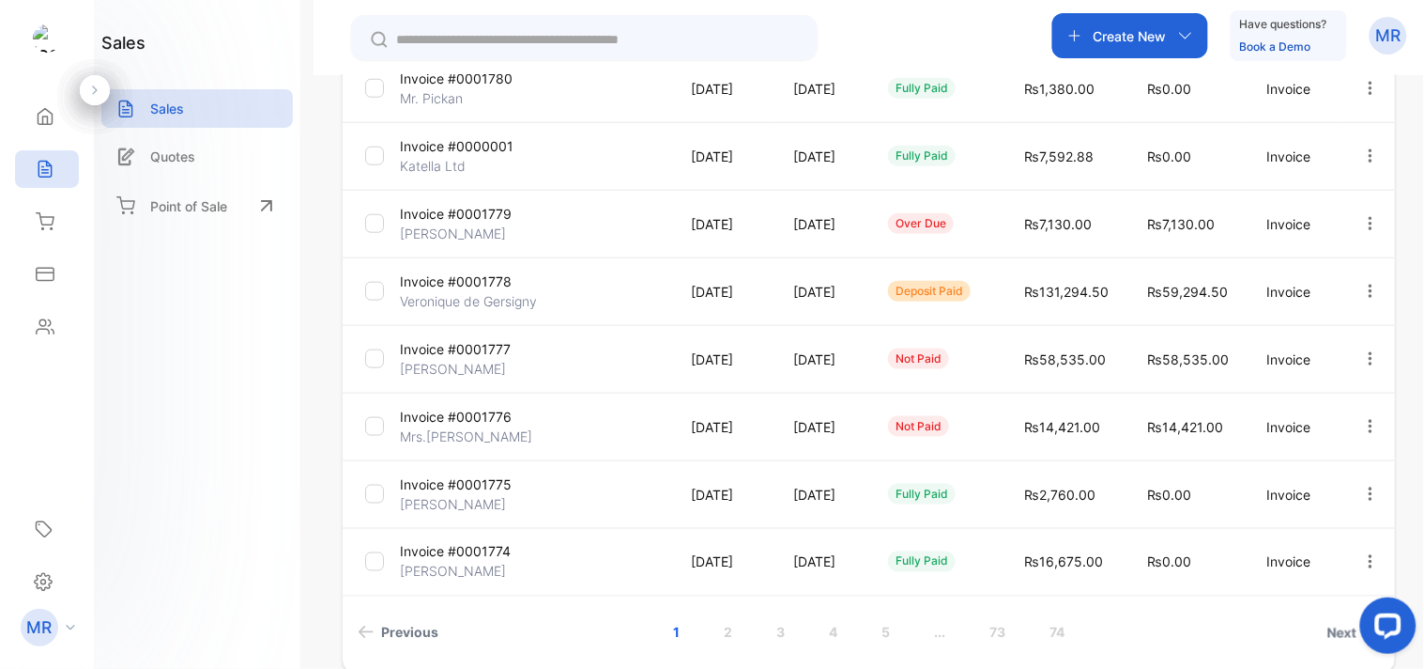
click at [1365, 283] on icon "button" at bounding box center [1371, 291] width 17 height 17
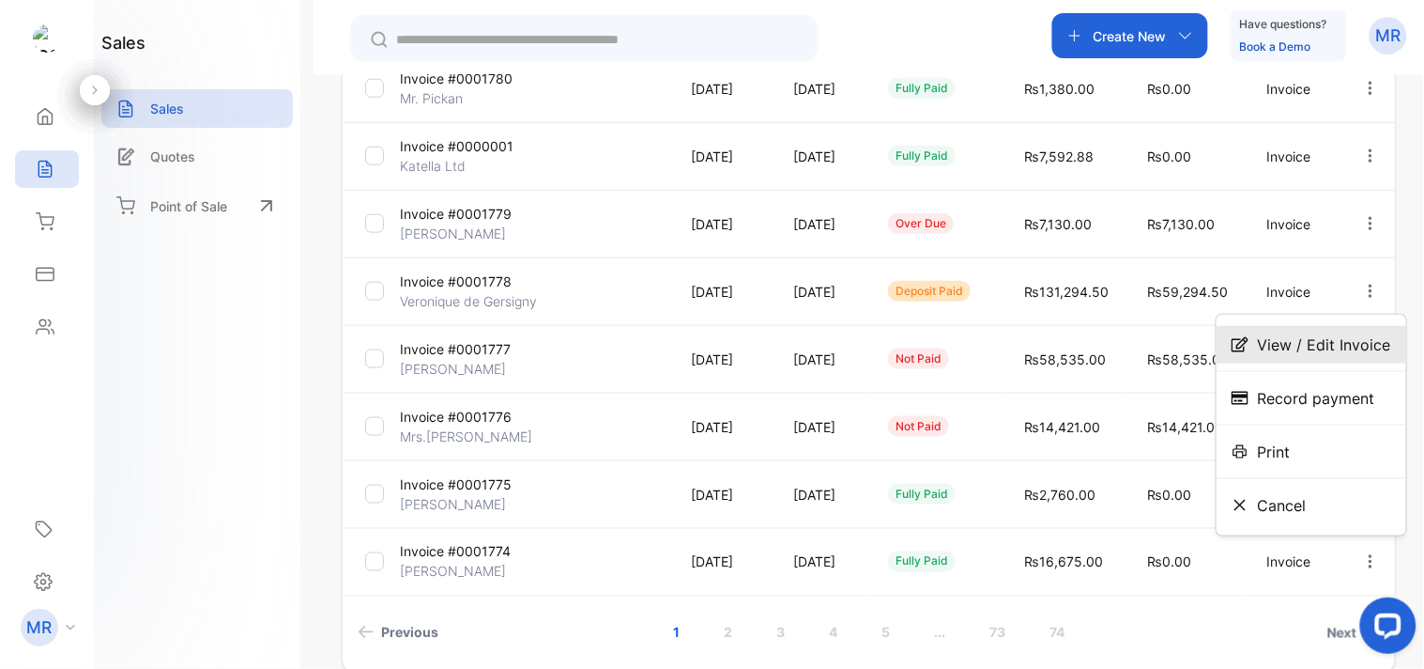
click at [1326, 333] on span "View / Edit Invoice" at bounding box center [1324, 344] width 133 height 23
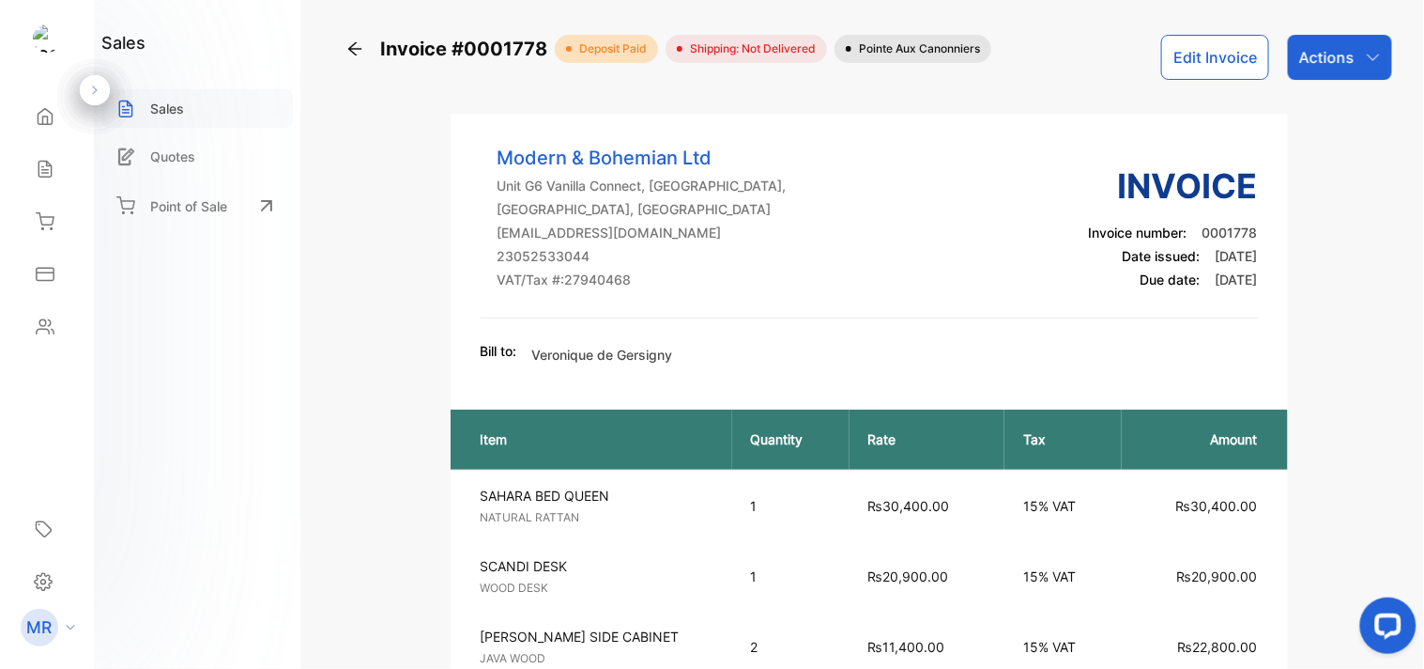
click at [174, 105] on p "Sales" at bounding box center [167, 109] width 34 height 20
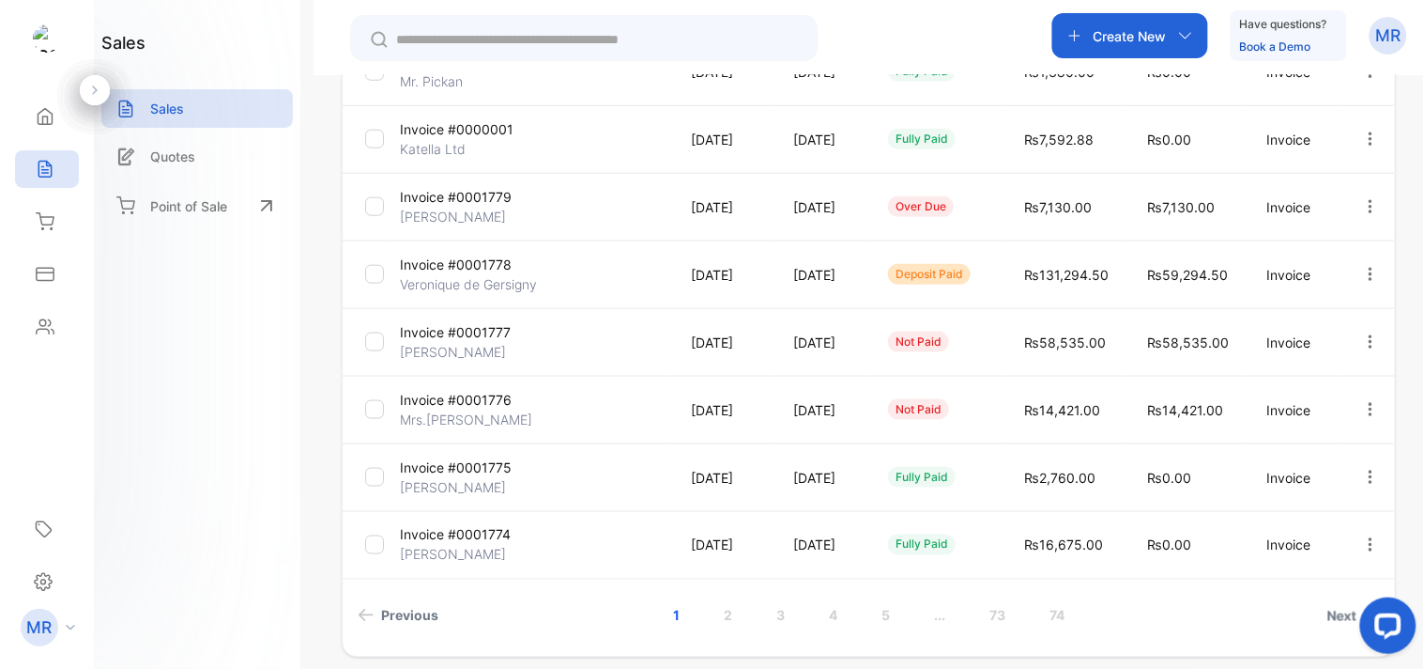
scroll to position [562, 0]
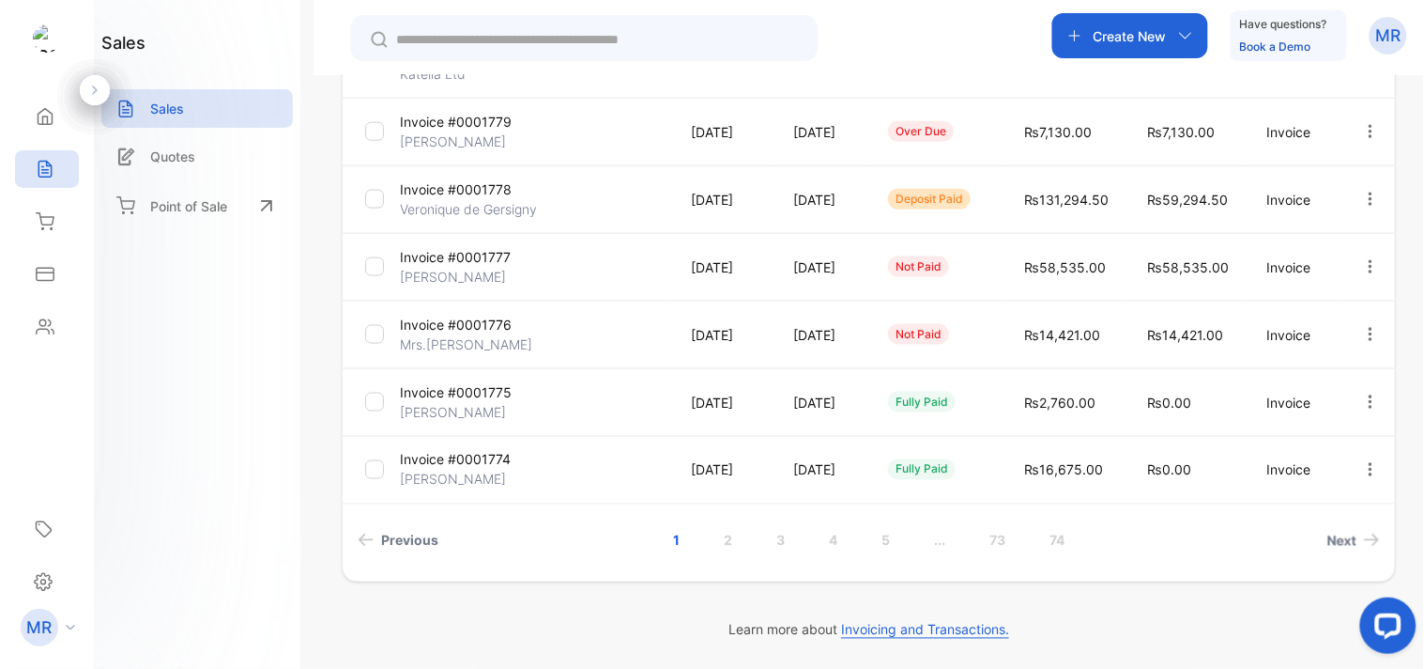
click at [1363, 326] on icon "button" at bounding box center [1371, 334] width 17 height 17
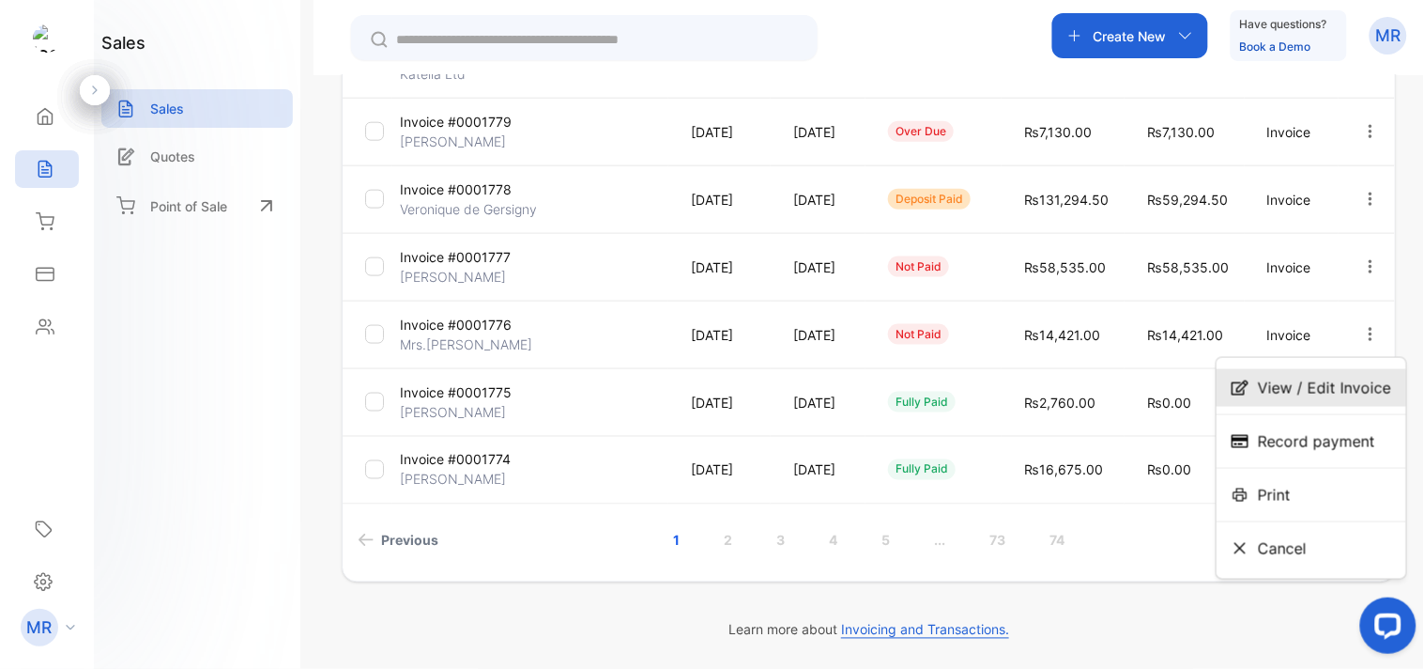
click at [1352, 377] on span "View / Edit Invoice" at bounding box center [1324, 388] width 133 height 23
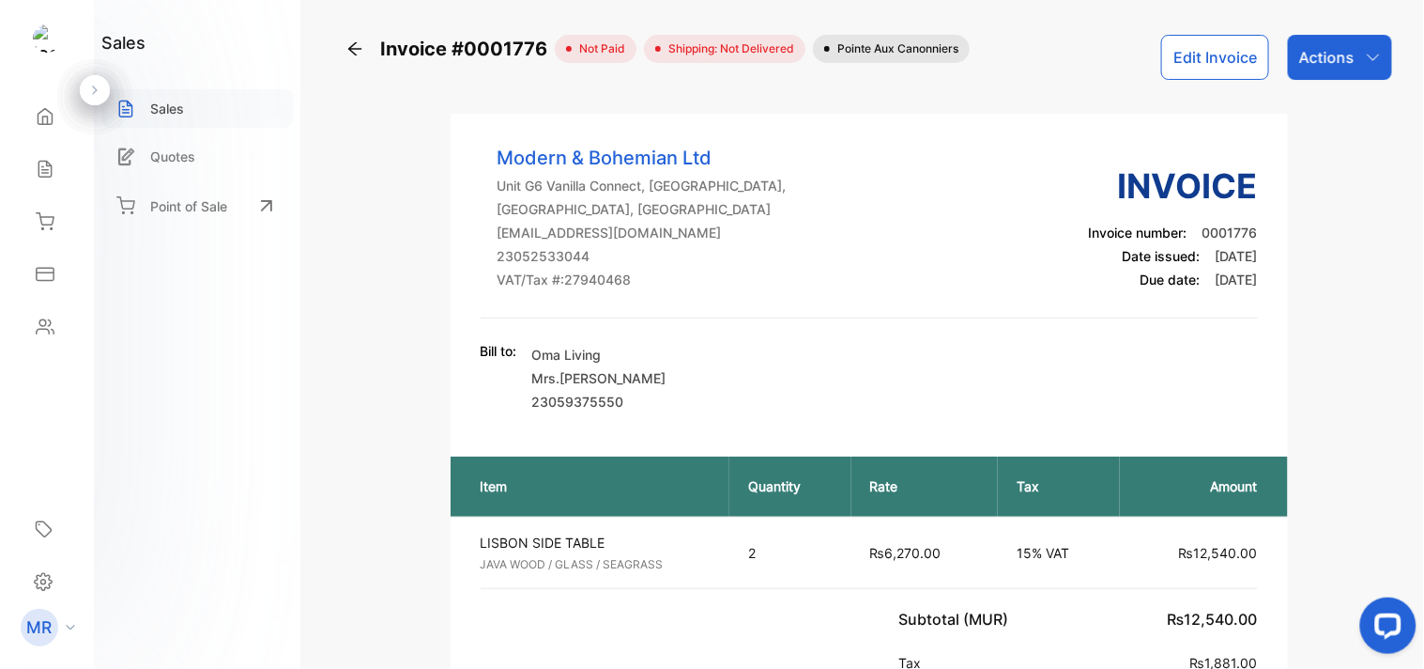
click at [177, 118] on div "Sales" at bounding box center [197, 108] width 192 height 38
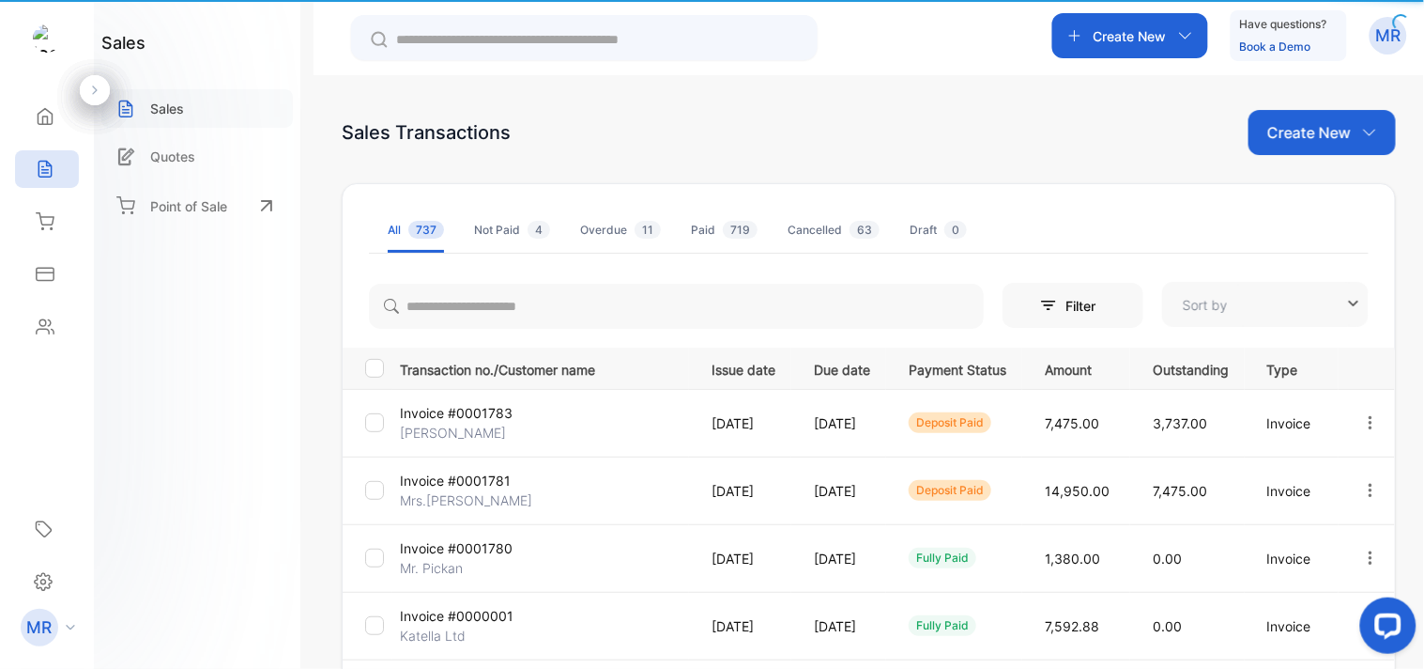
type input "**********"
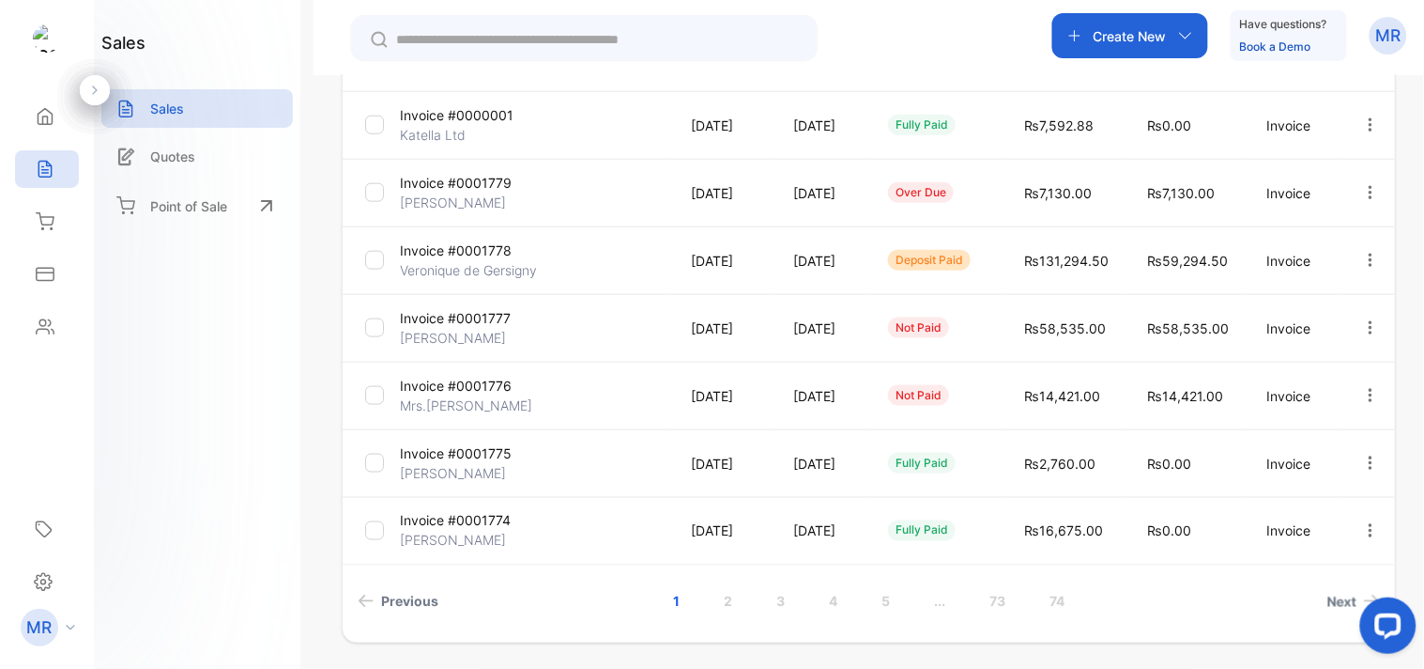
scroll to position [562, 0]
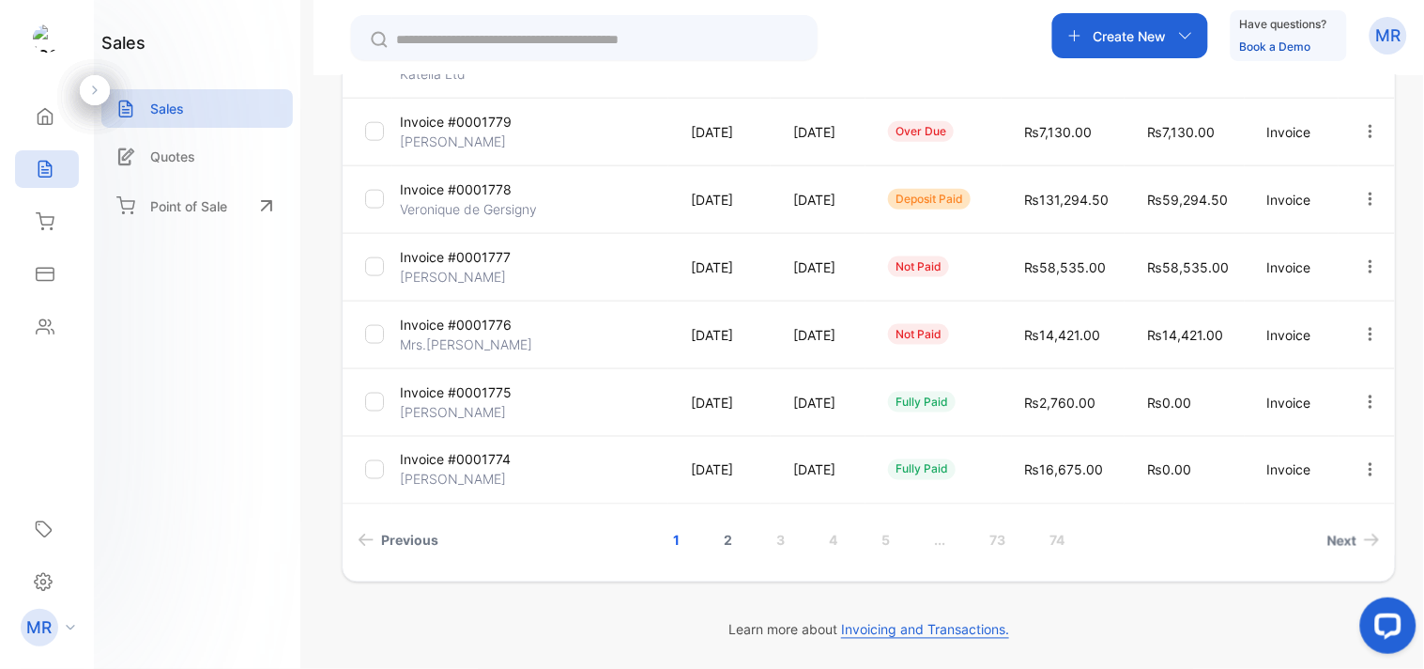
click at [714, 536] on link "2" at bounding box center [728, 540] width 54 height 35
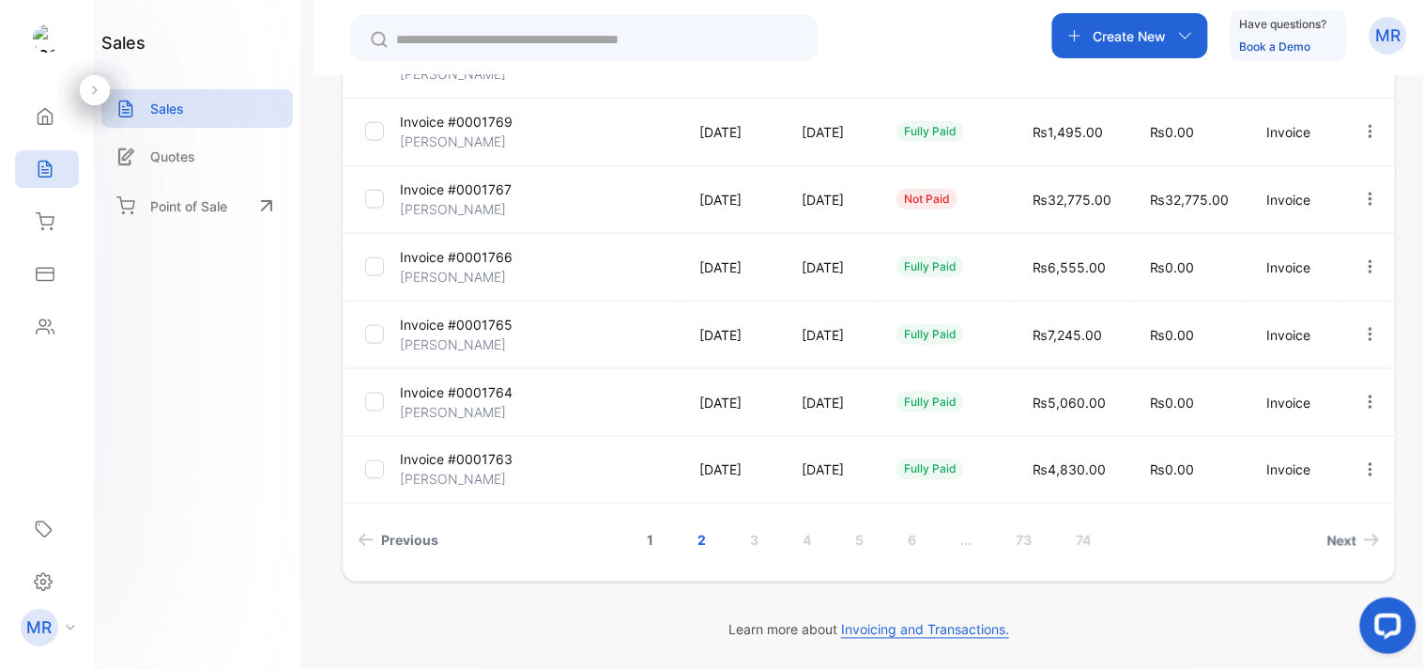
click at [644, 535] on link "1" at bounding box center [650, 540] width 52 height 35
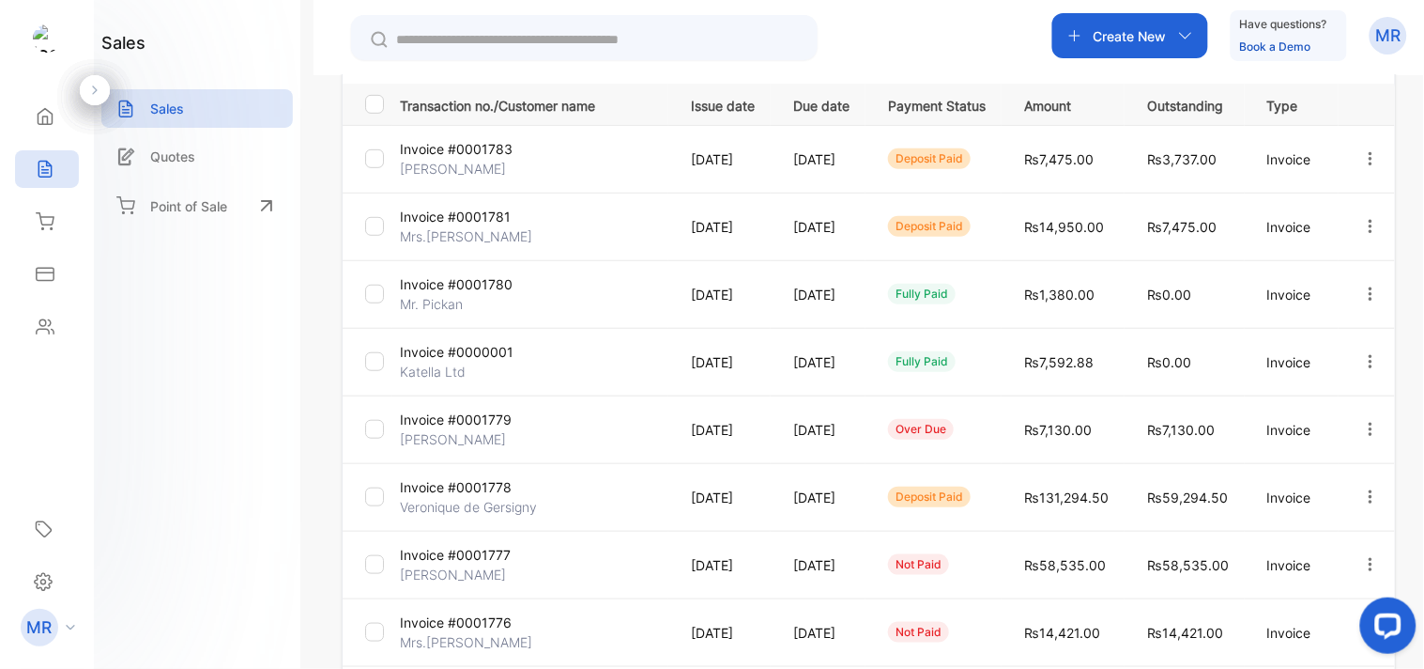
scroll to position [0, 0]
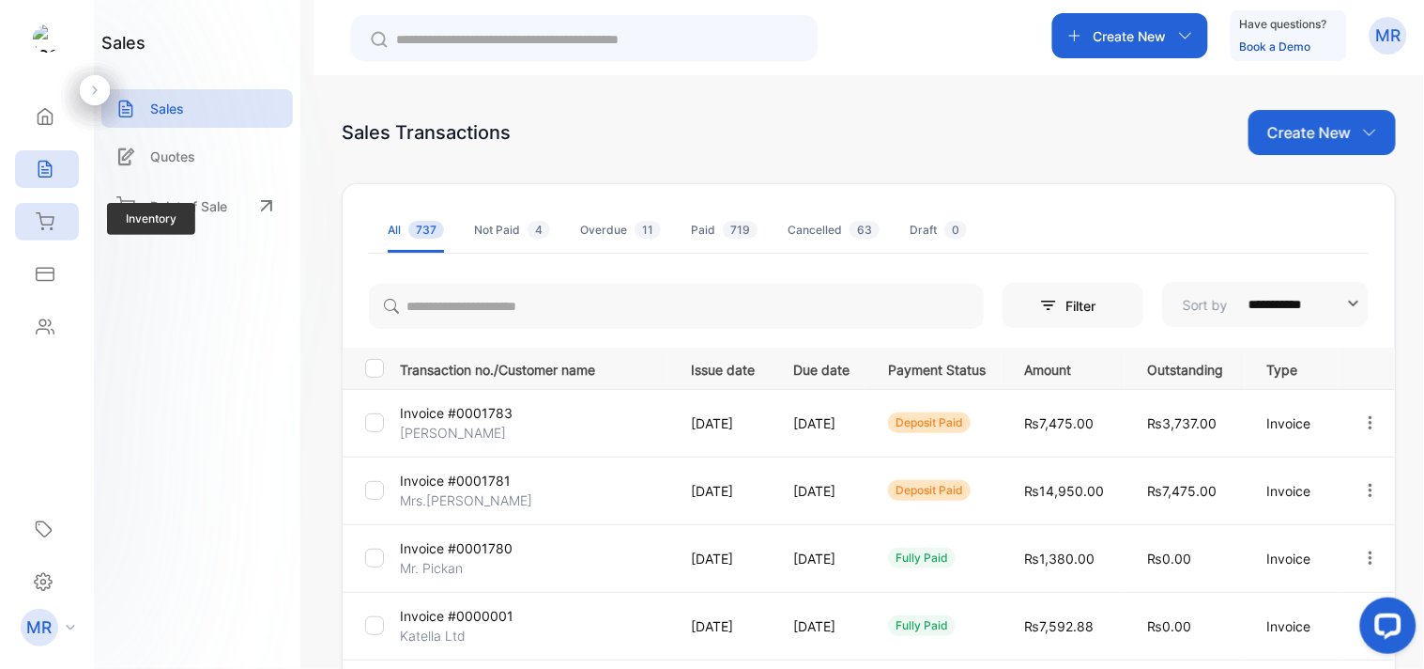
click at [41, 223] on icon at bounding box center [45, 221] width 17 height 16
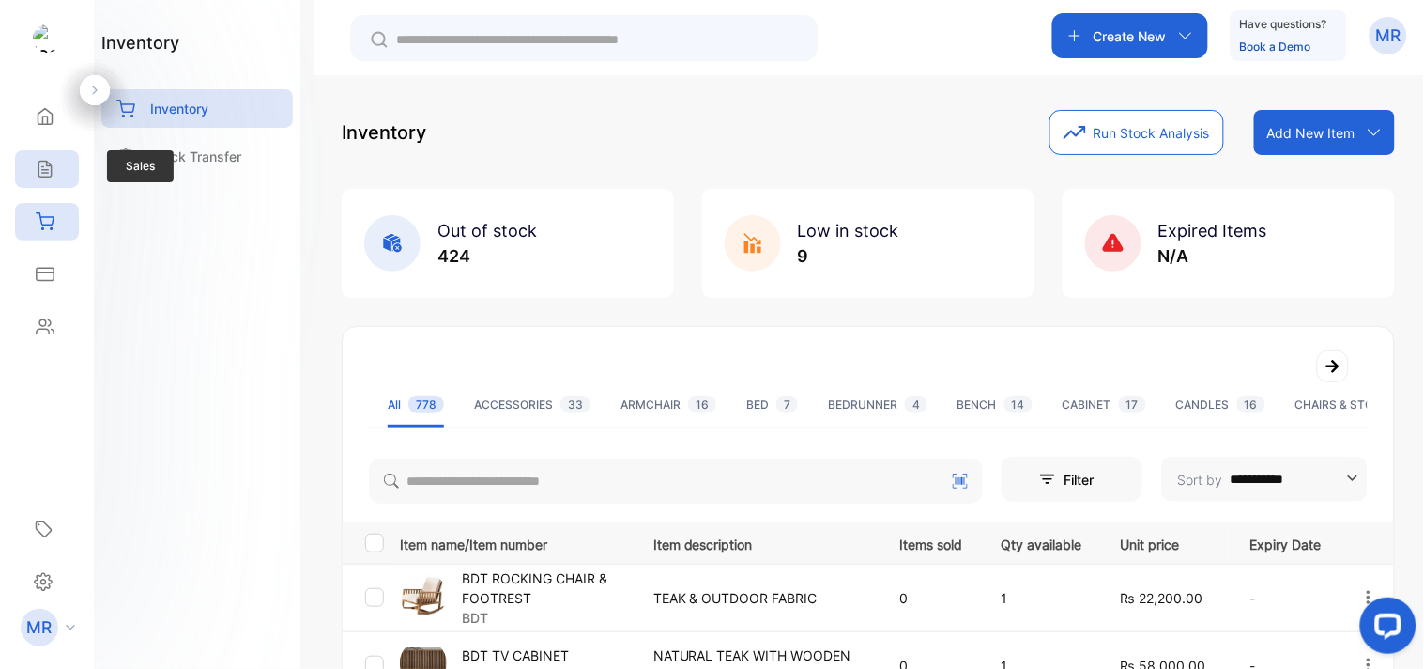
click at [52, 157] on div "Sales" at bounding box center [47, 169] width 64 height 38
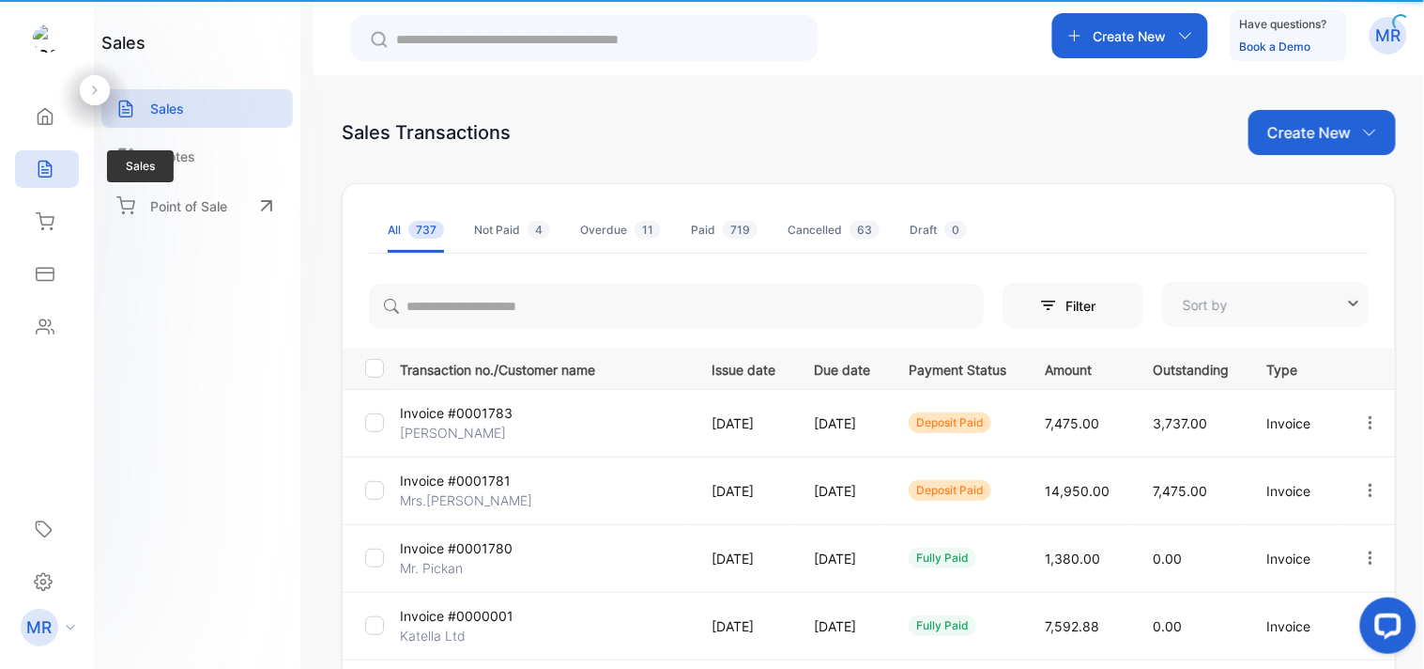
type input "**********"
